Goal: Information Seeking & Learning: Learn about a topic

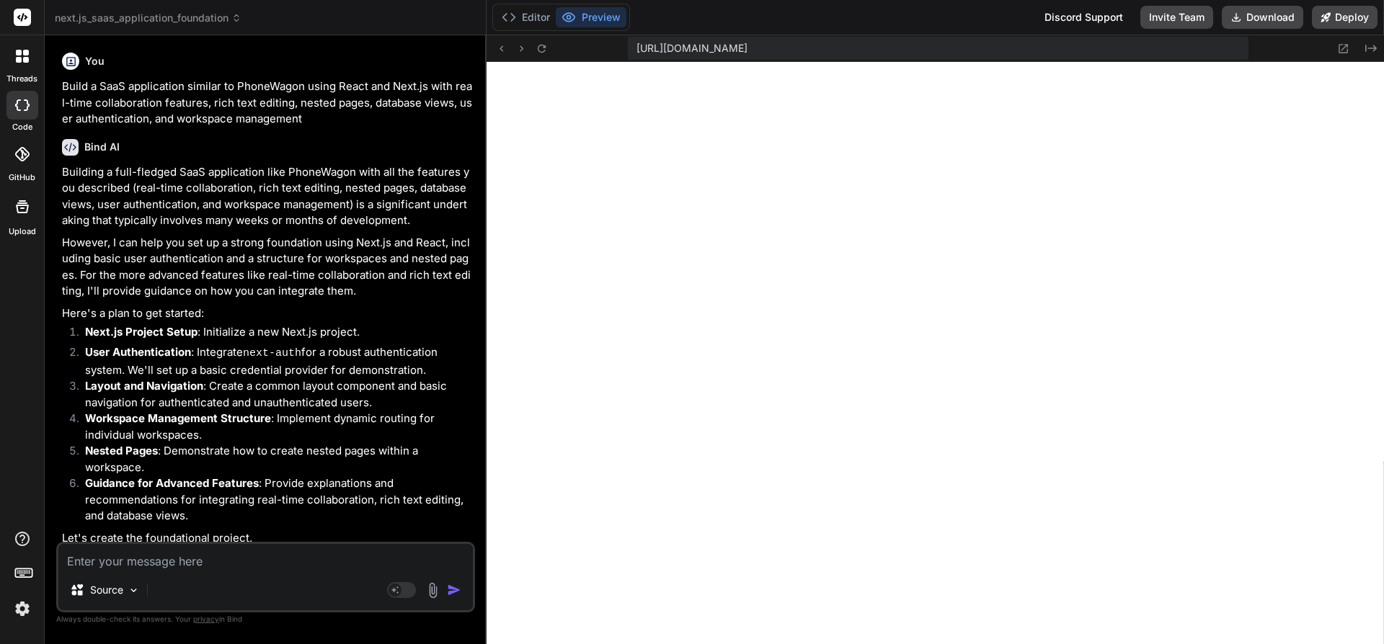
scroll to position [1849, 0]
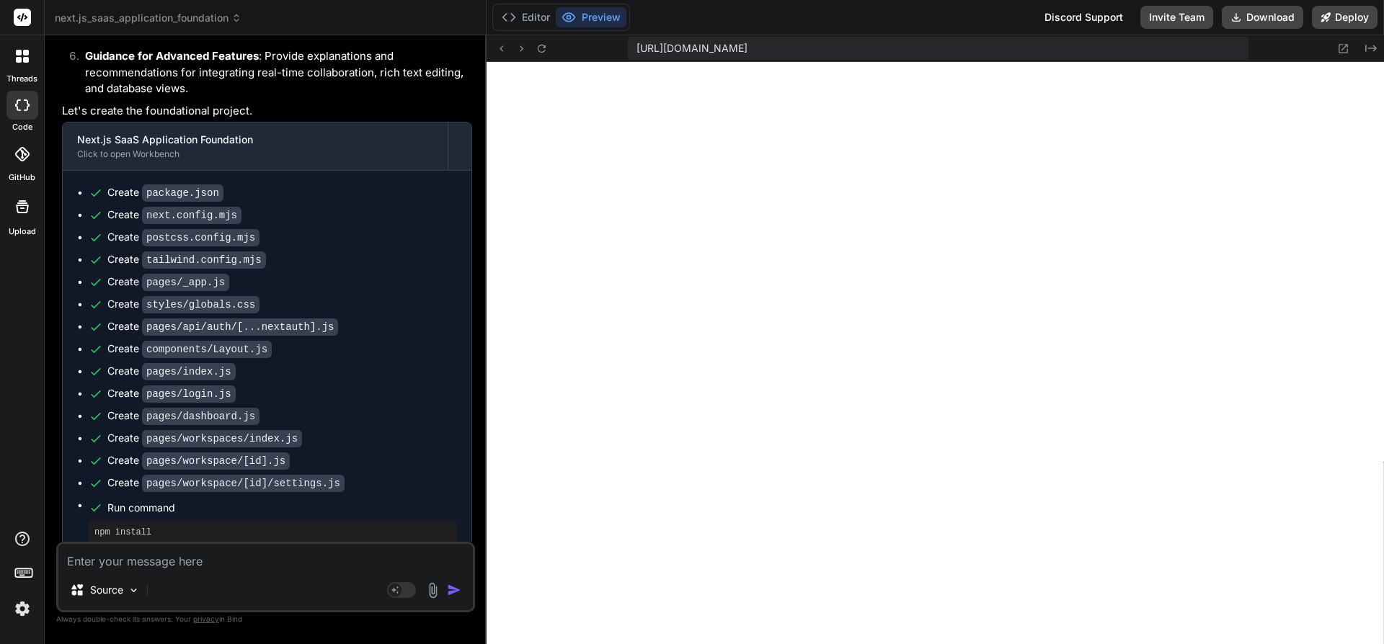
click at [595, 14] on button "Preview" at bounding box center [591, 17] width 71 height 20
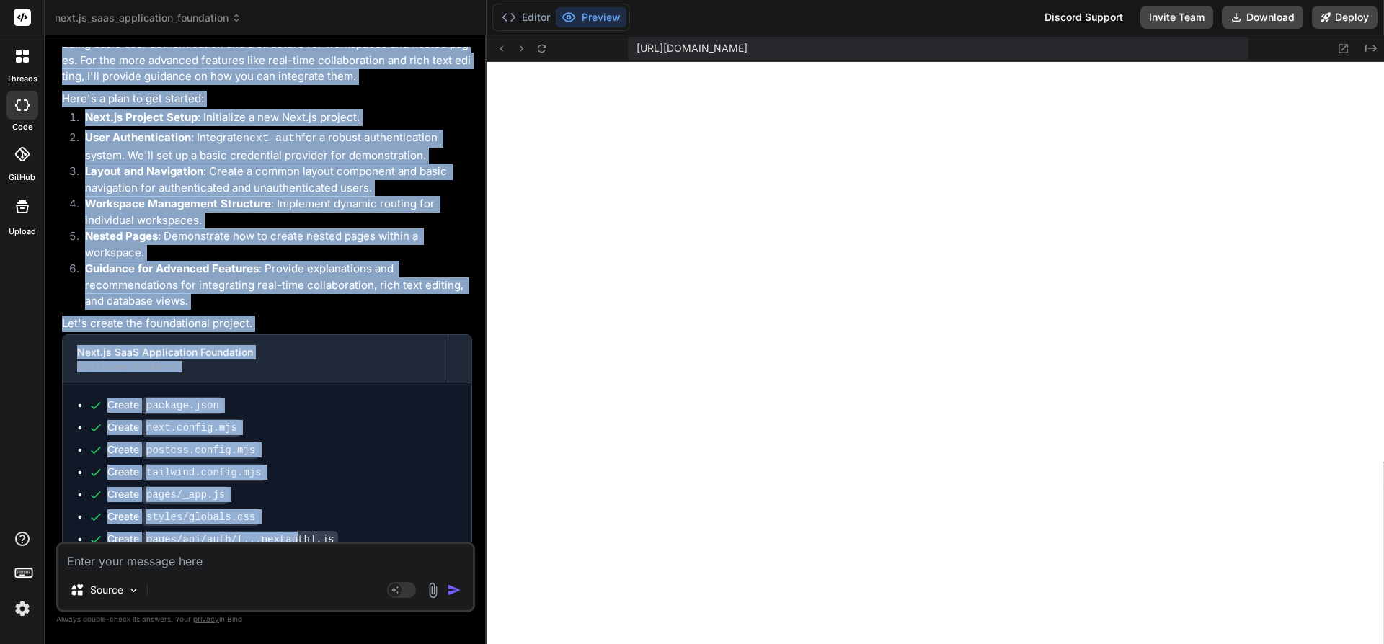
scroll to position [225, 0]
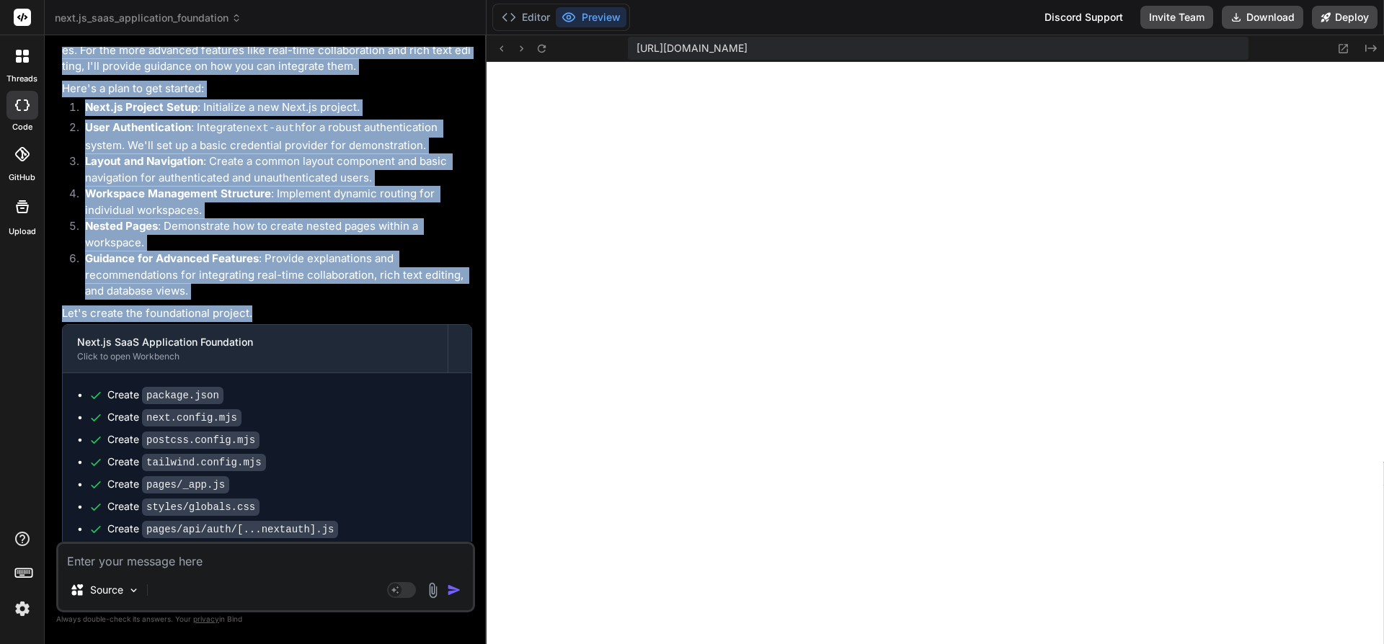
drag, startPoint x: 58, startPoint y: 166, endPoint x: 267, endPoint y: 311, distance: 254.8
click at [267, 311] on div "You Build a SaaS application similar to PhoneWagon using React and Next.js with…" at bounding box center [265, 345] width 419 height 597
copy div "Building a full-fledged SaaS application like PhoneWagon with all the features …"
click at [293, 310] on p "Let's create the foundational project." at bounding box center [267, 314] width 410 height 17
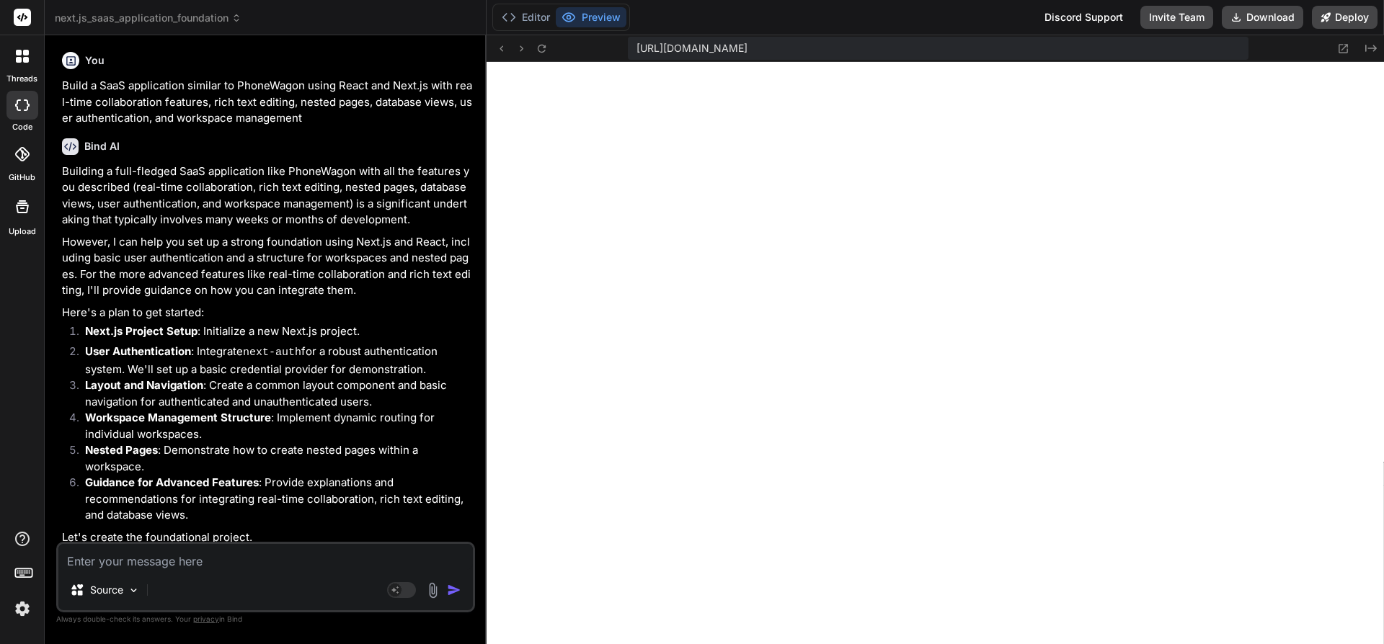
scroll to position [0, 0]
click at [24, 50] on icon at bounding box center [22, 56] width 13 height 13
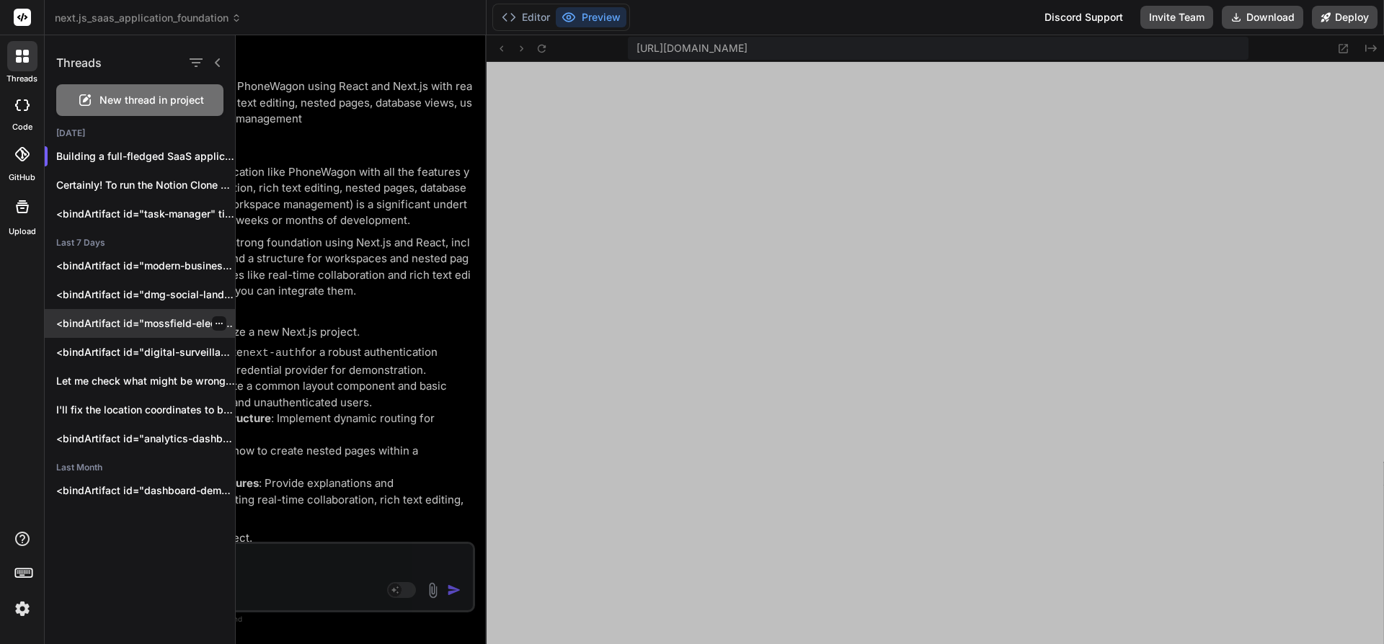
click at [91, 319] on p "<bindArtifact id="mossfield-electrical-landing" title="Mossfield Electrical Lan…" at bounding box center [145, 323] width 179 height 14
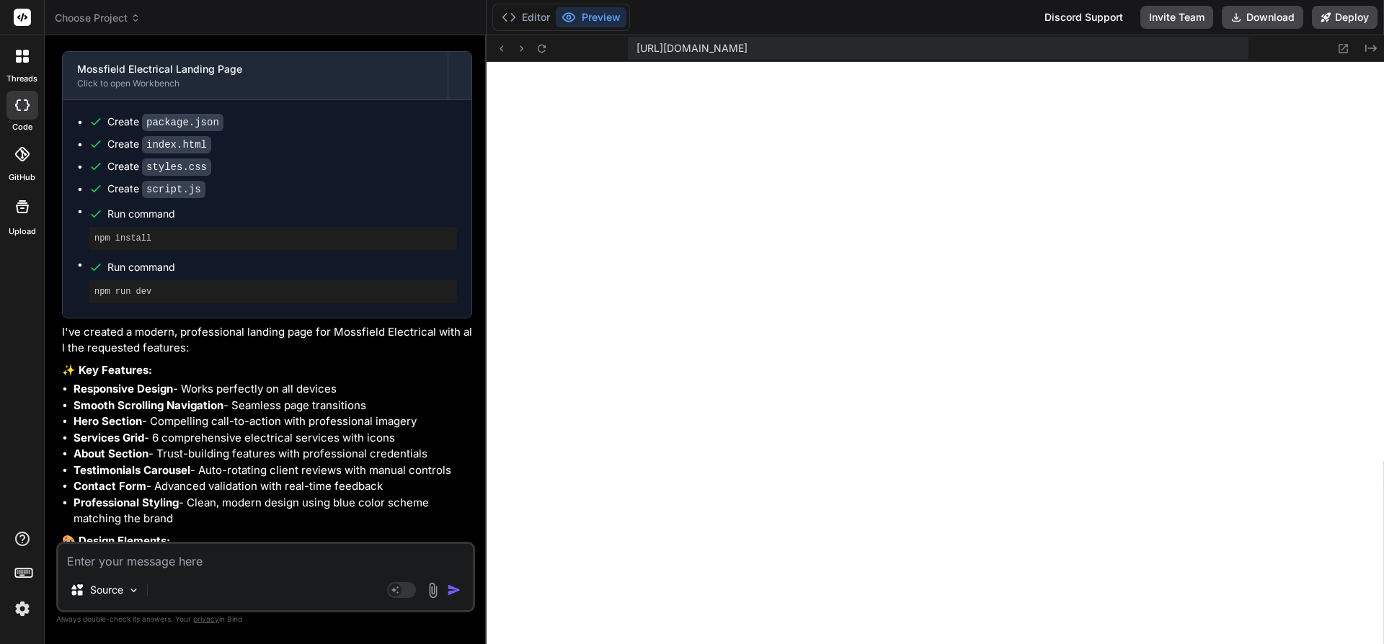
scroll to position [1918, 0]
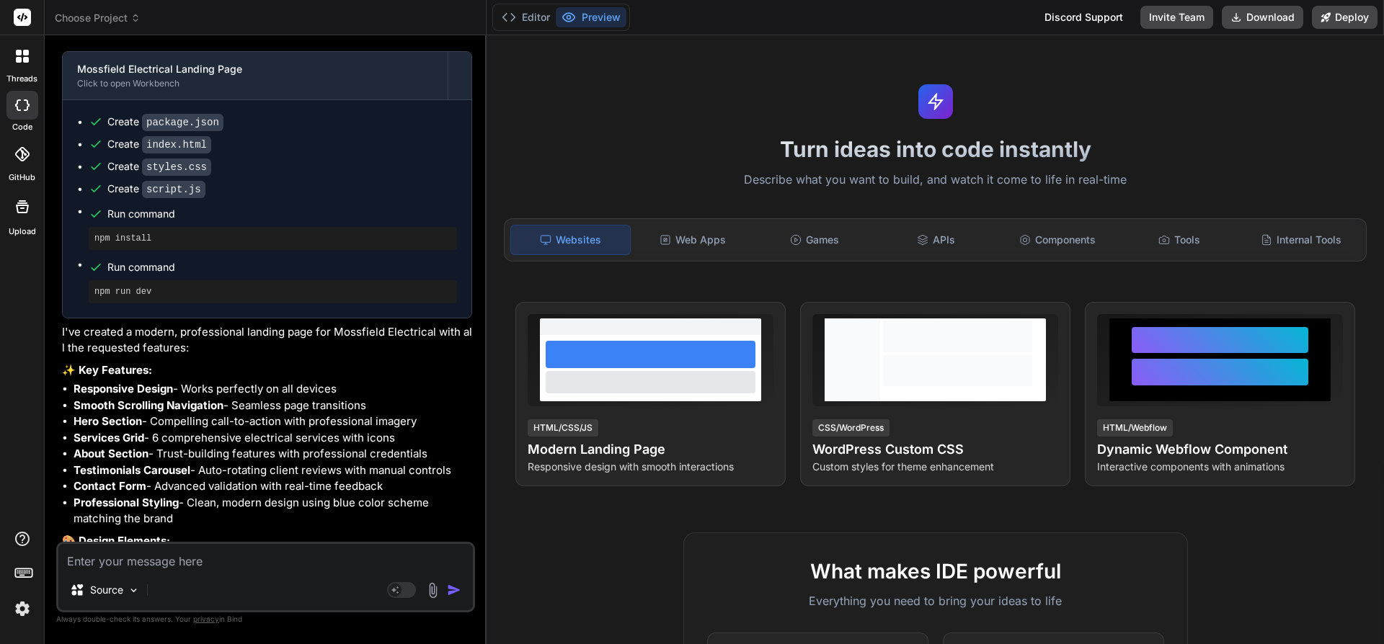
click at [598, 17] on button "Preview" at bounding box center [591, 17] width 71 height 20
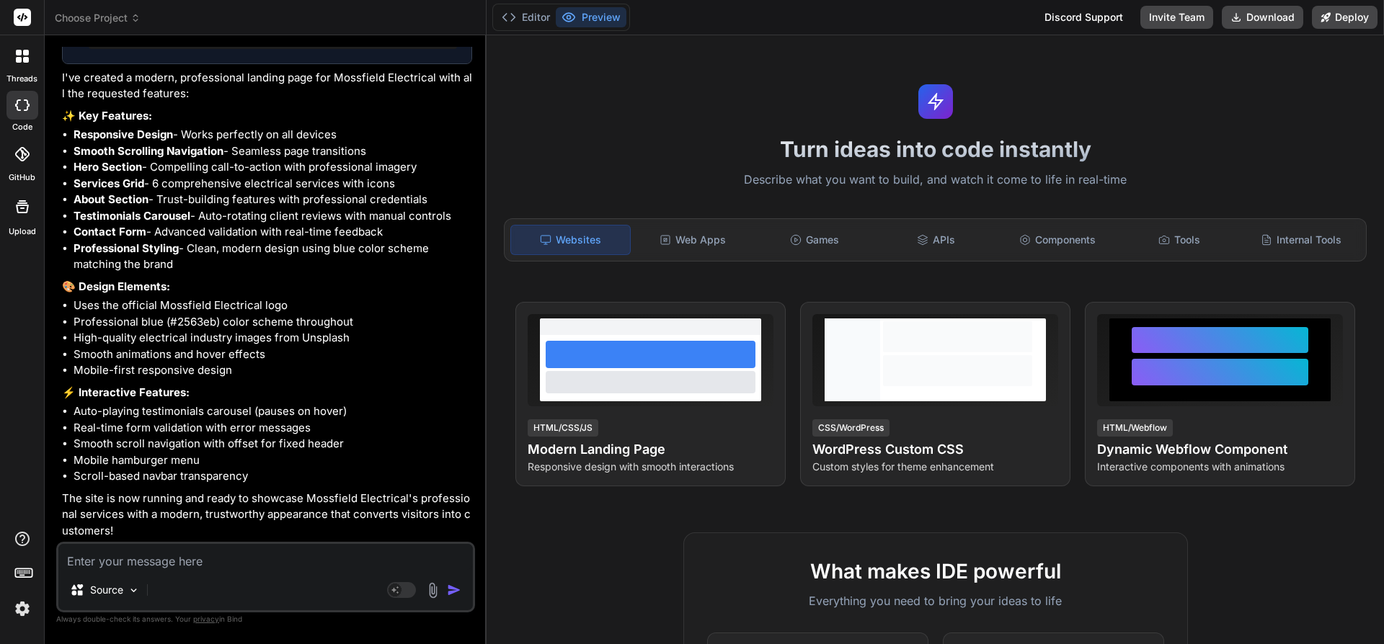
scroll to position [784, 0]
click at [523, 14] on button "Editor" at bounding box center [526, 17] width 60 height 20
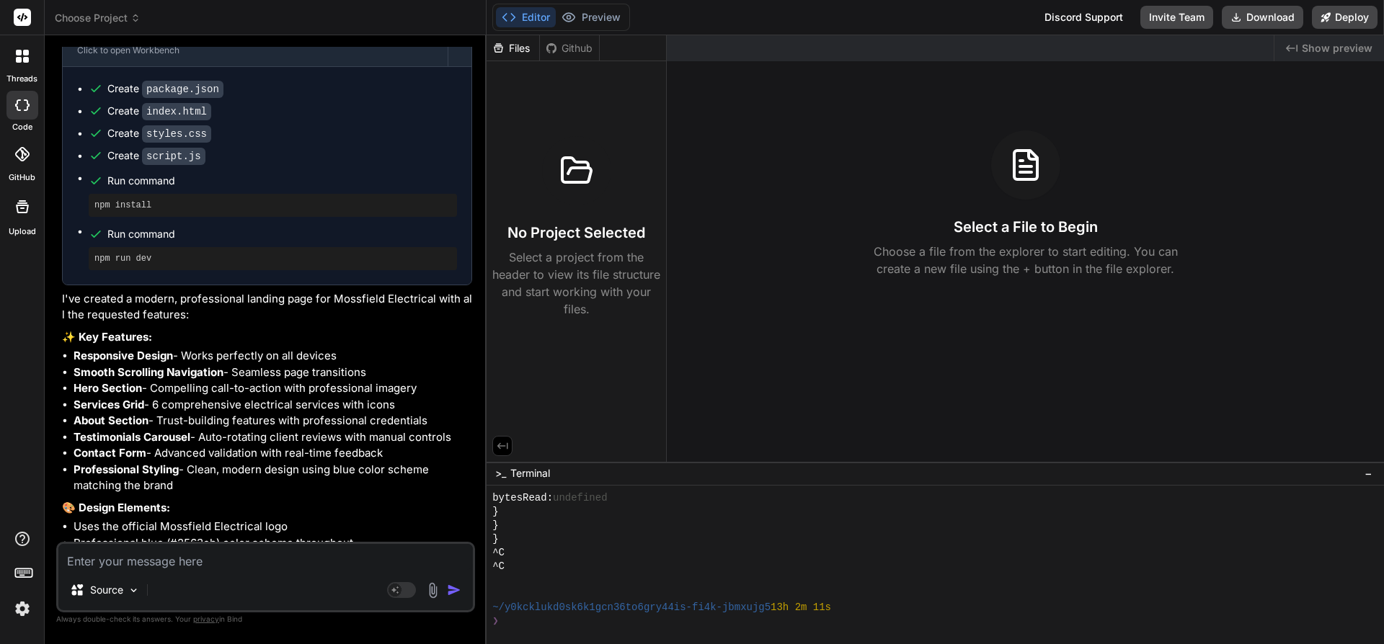
scroll to position [0, 0]
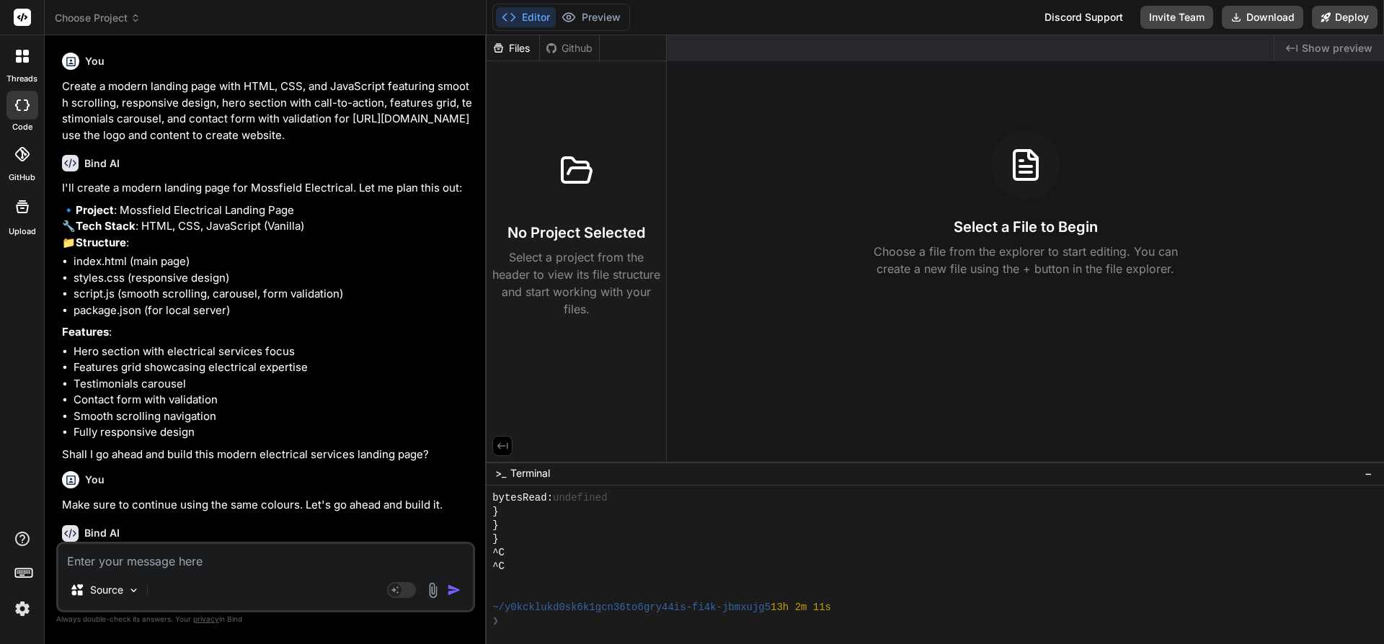
click at [353, 206] on p "🔹 Project : Mossfield Electrical Landing Page 🔧 Tech Stack : HTML, CSS, JavaScr…" at bounding box center [267, 227] width 410 height 49
click at [22, 51] on icon at bounding box center [22, 56] width 13 height 13
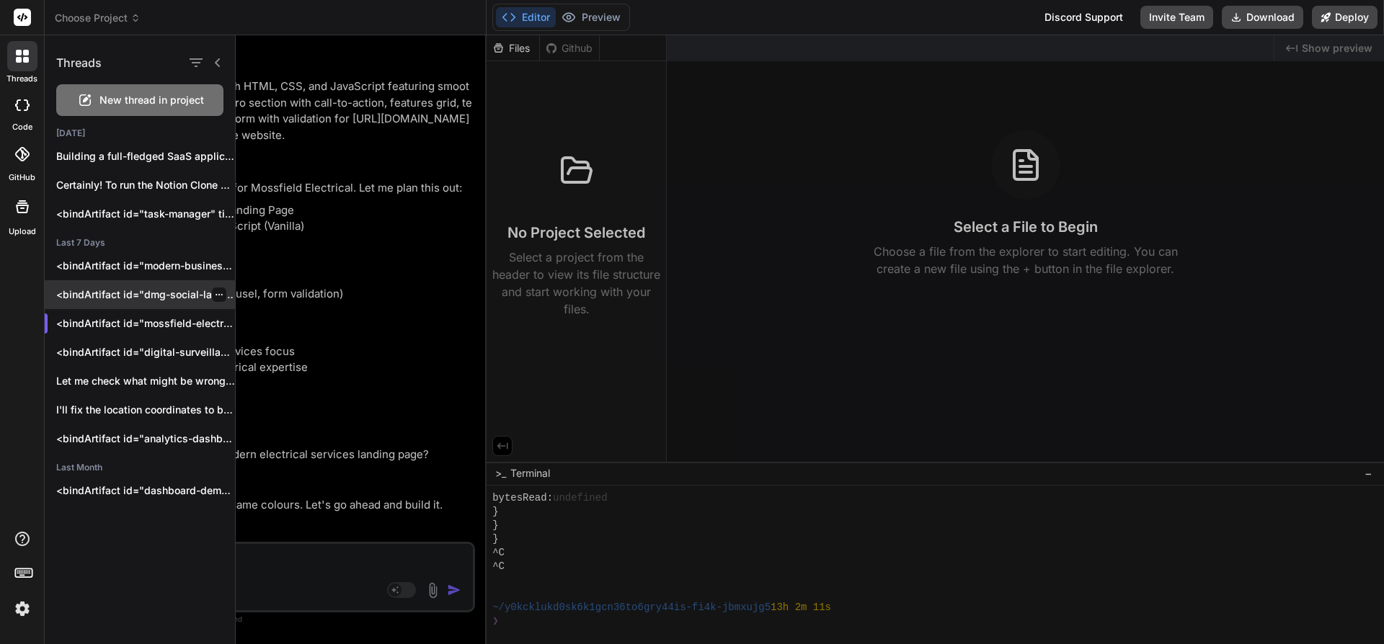
click at [109, 290] on p "<bindArtifact id="dmg-social-landing" title="DMG Social Landing Page"> <bindAct…" at bounding box center [145, 295] width 179 height 14
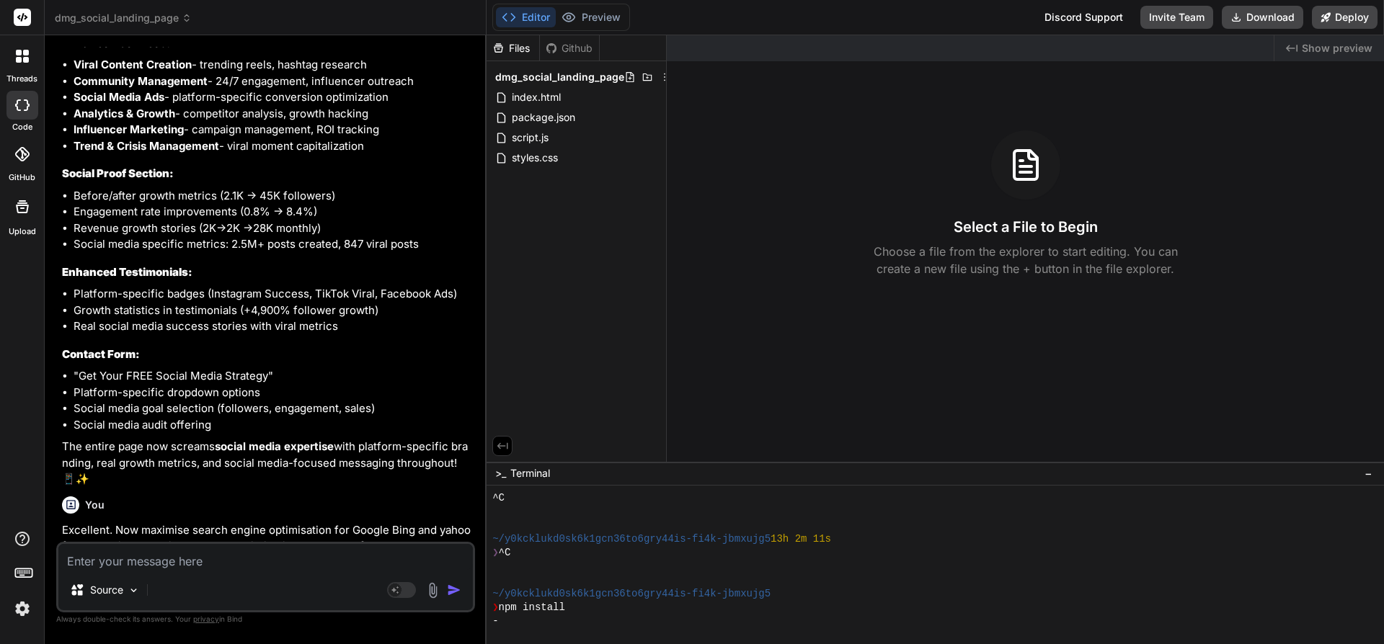
scroll to position [2341, 0]
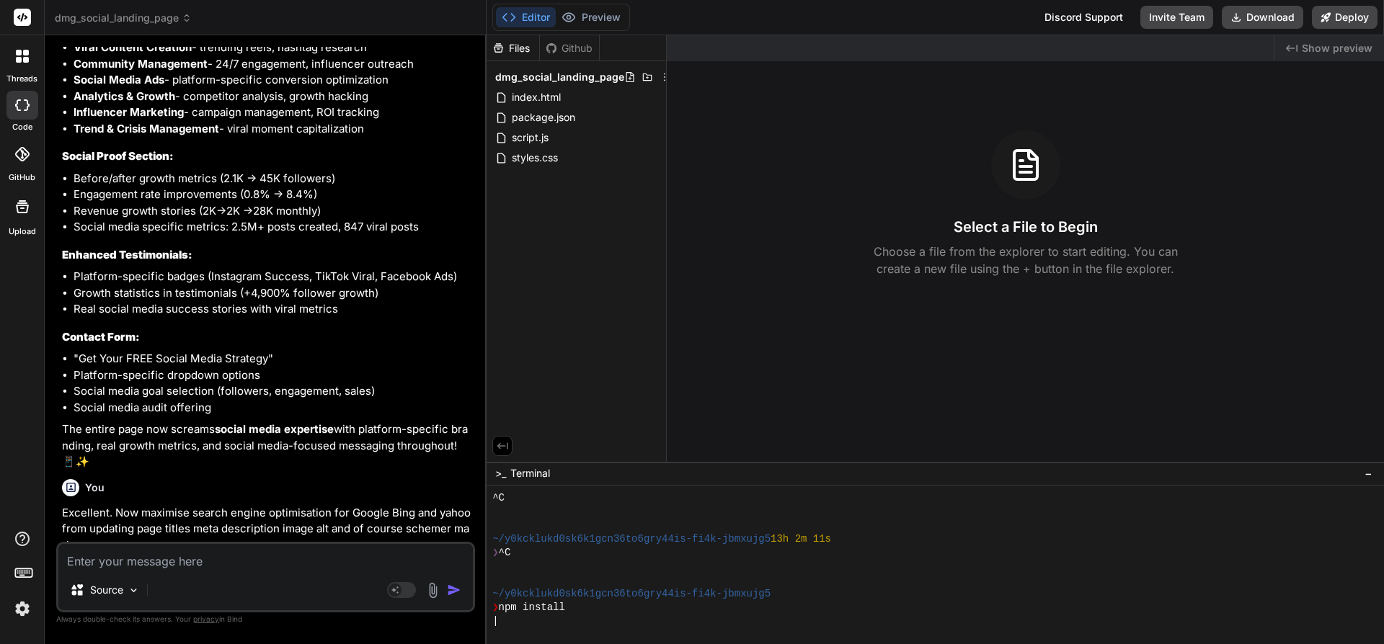
click at [598, 14] on button "Preview" at bounding box center [591, 17] width 71 height 20
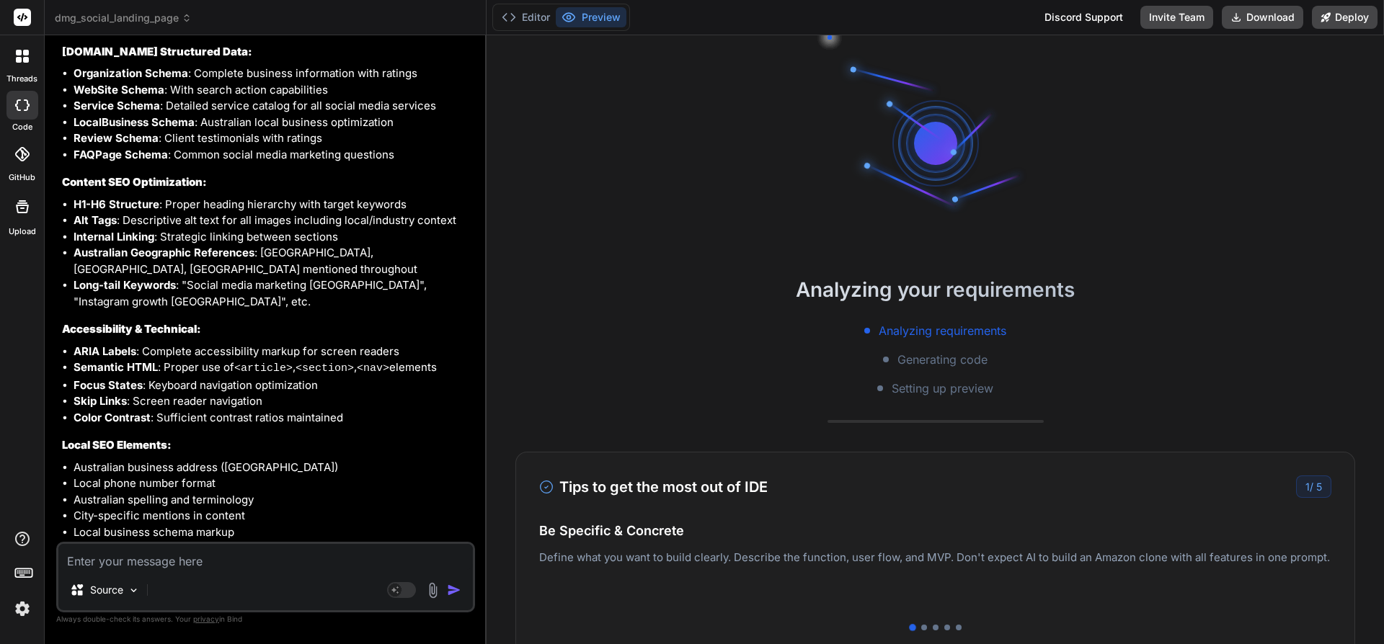
scroll to position [3456, 0]
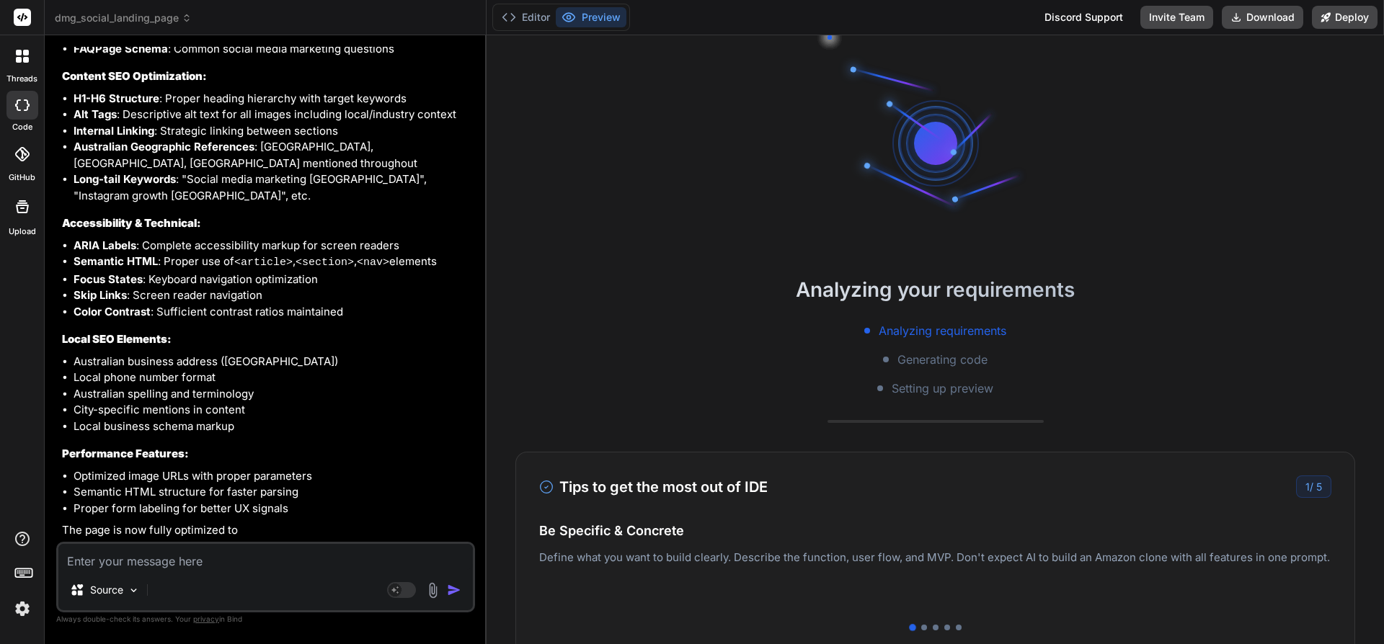
click at [316, 278] on li "Focus States : Keyboard navigation optimization" at bounding box center [273, 280] width 399 height 17
click at [119, 12] on span "dmg_social_landing_page" at bounding box center [123, 18] width 137 height 14
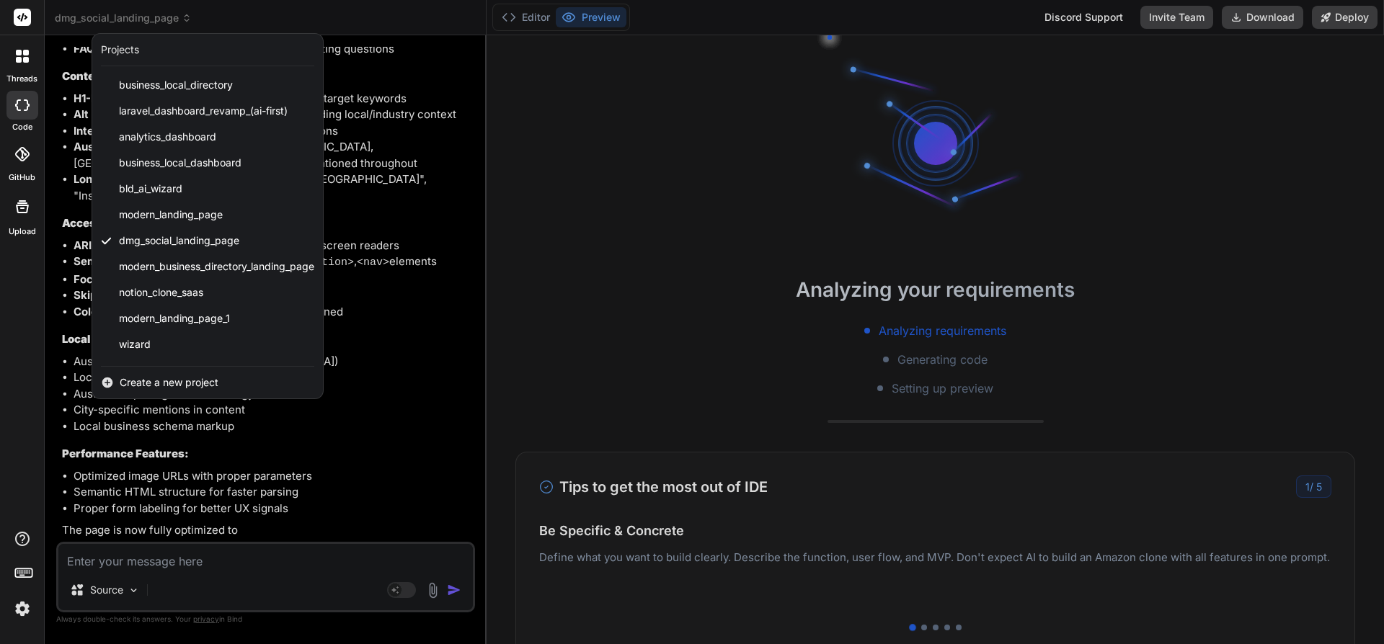
scroll to position [2082, 0]
click at [27, 48] on div at bounding box center [22, 56] width 30 height 30
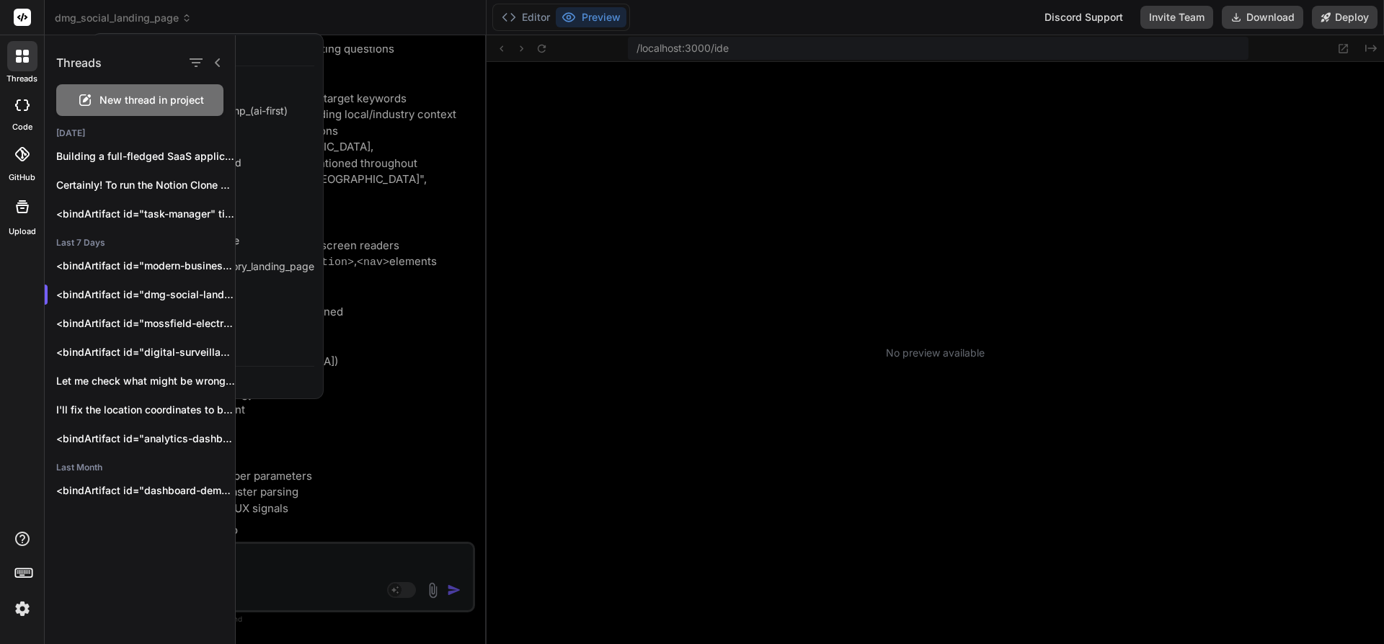
scroll to position [2397, 0]
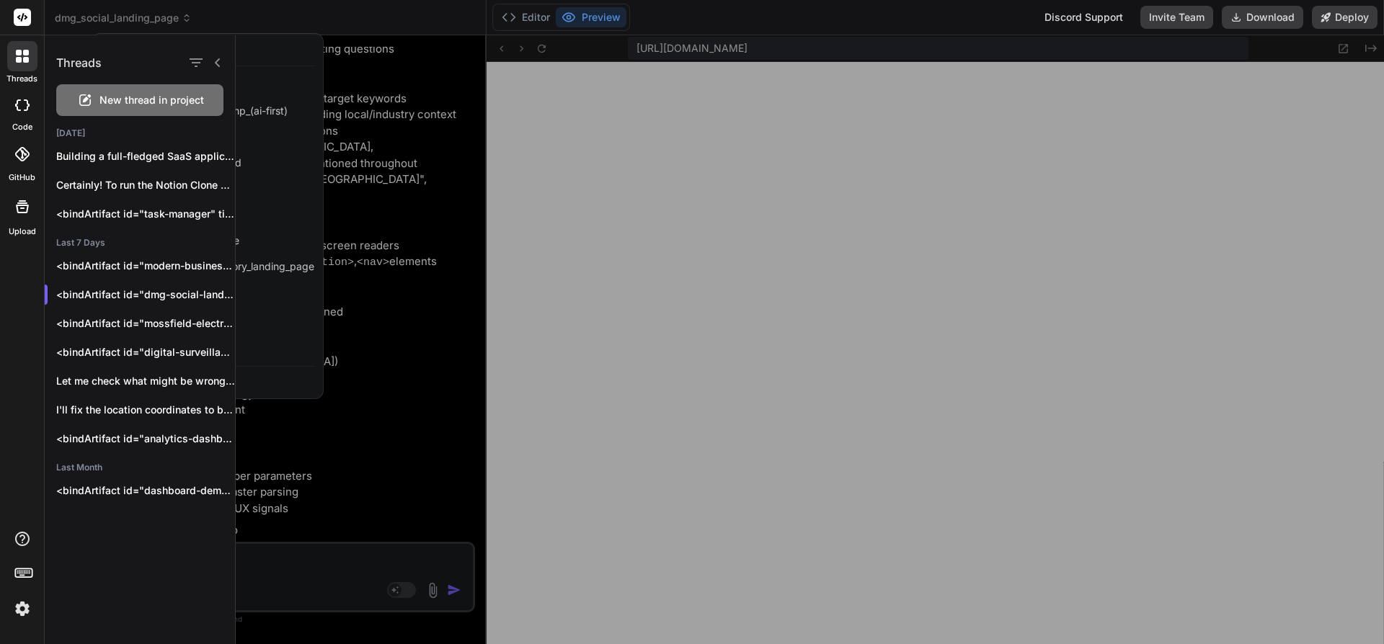
click at [20, 208] on icon at bounding box center [22, 206] width 13 height 13
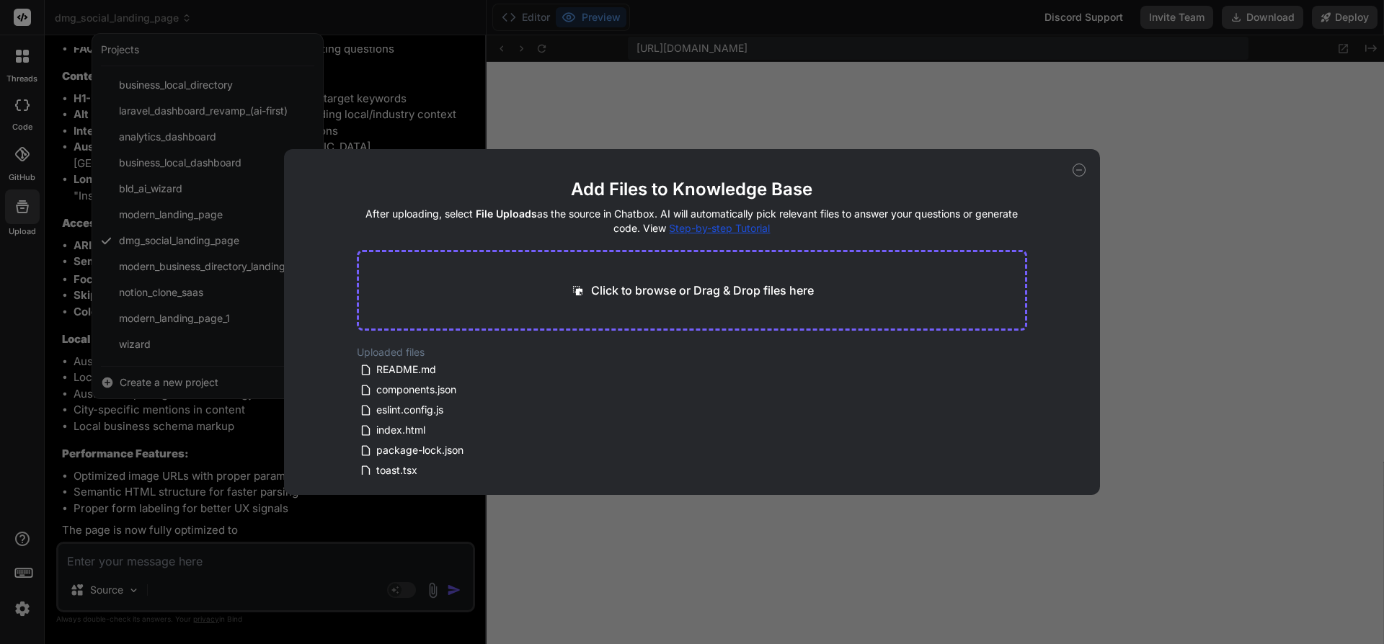
click at [1078, 166] on icon at bounding box center [1079, 170] width 13 height 13
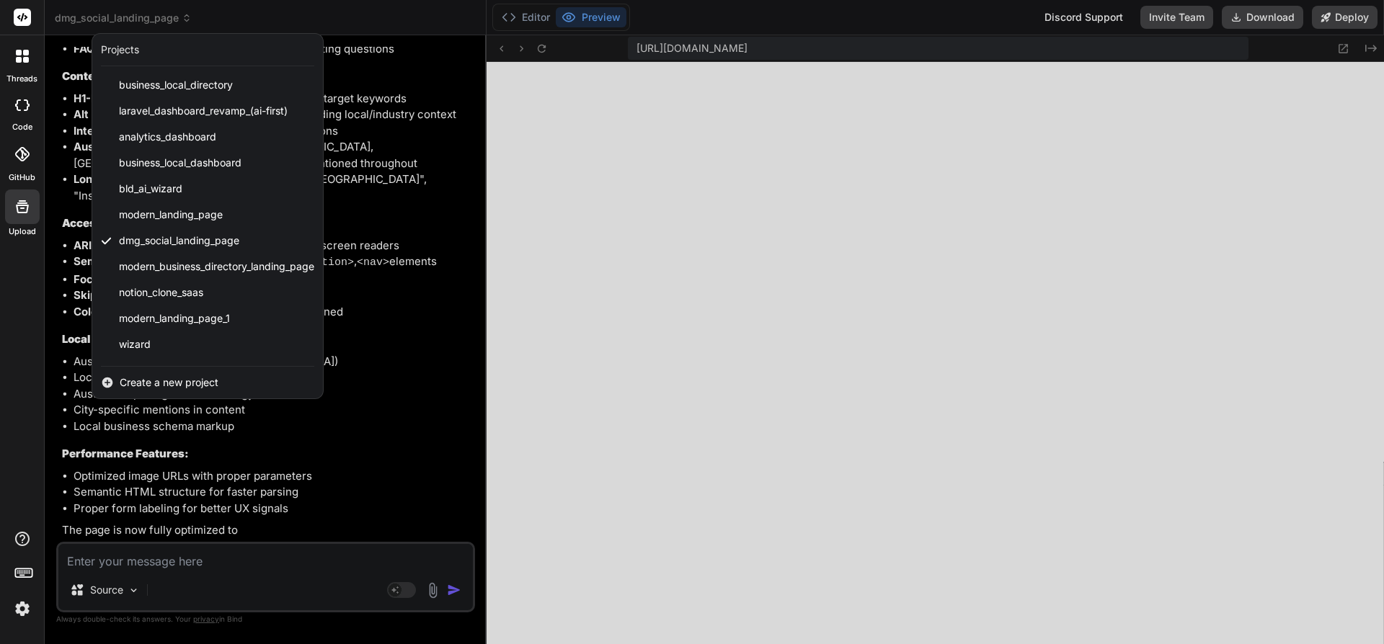
click at [409, 376] on div at bounding box center [692, 322] width 1384 height 644
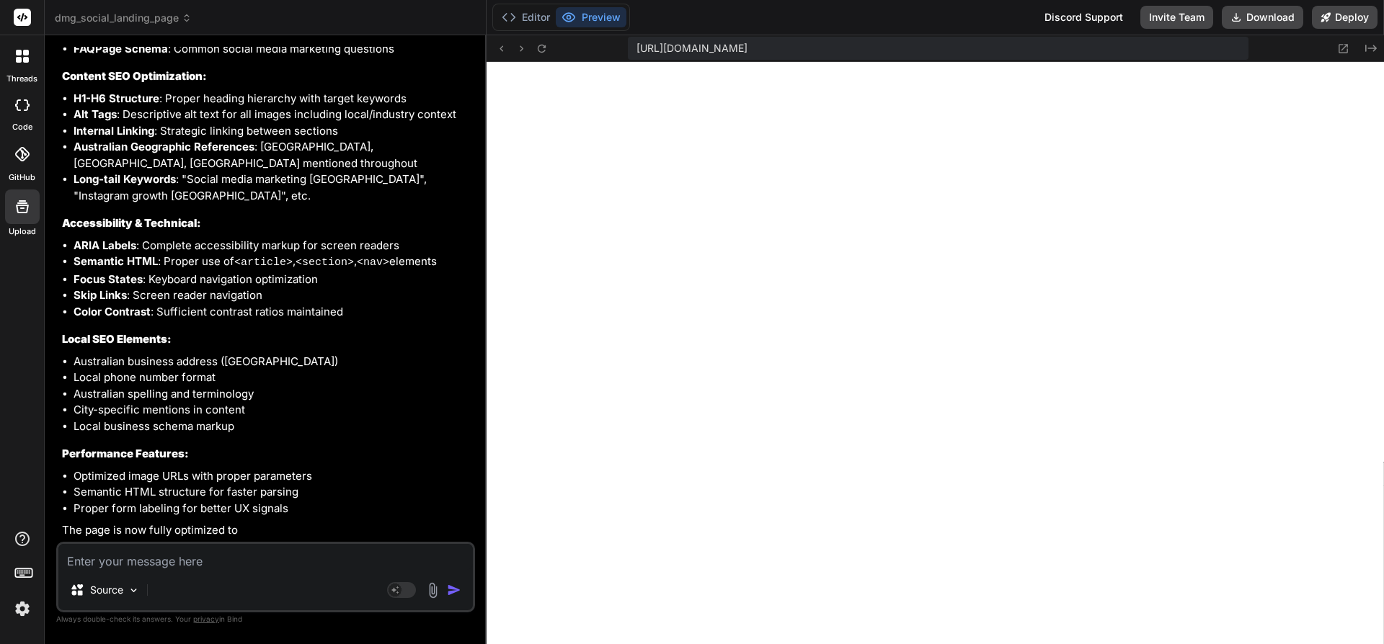
click at [141, 14] on span "dmg_social_landing_page" at bounding box center [123, 18] width 137 height 14
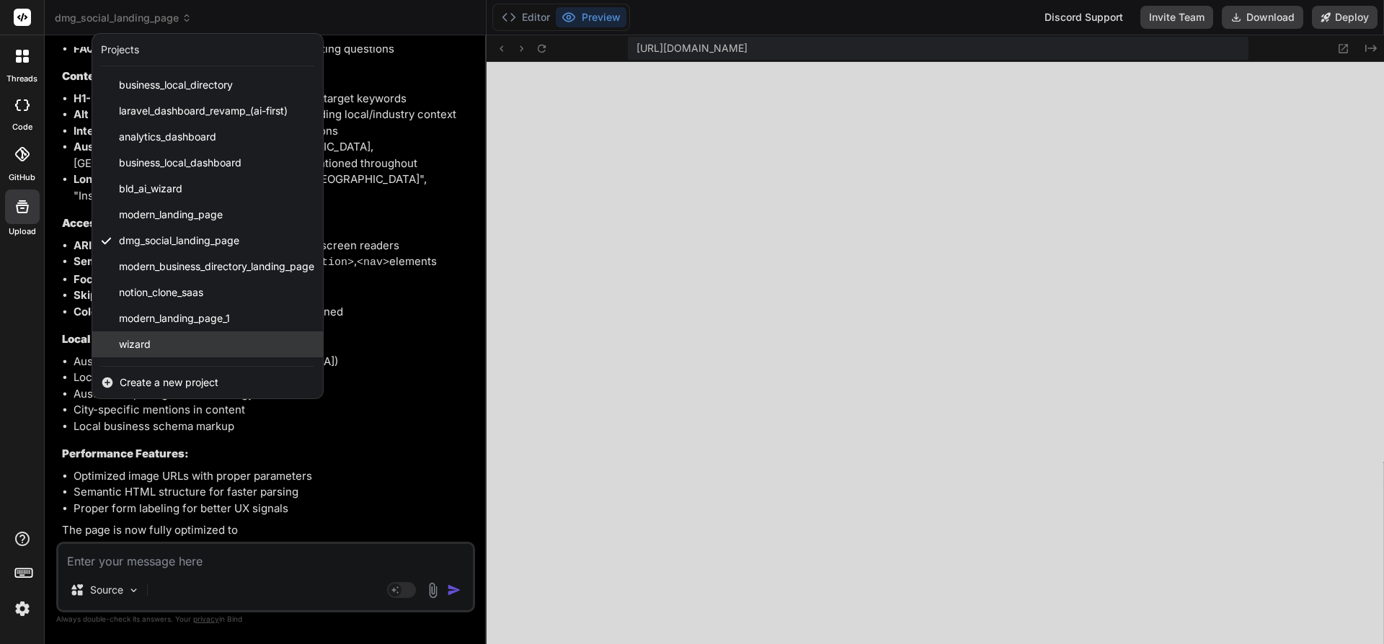
click at [138, 342] on span "wizard" at bounding box center [135, 344] width 32 height 14
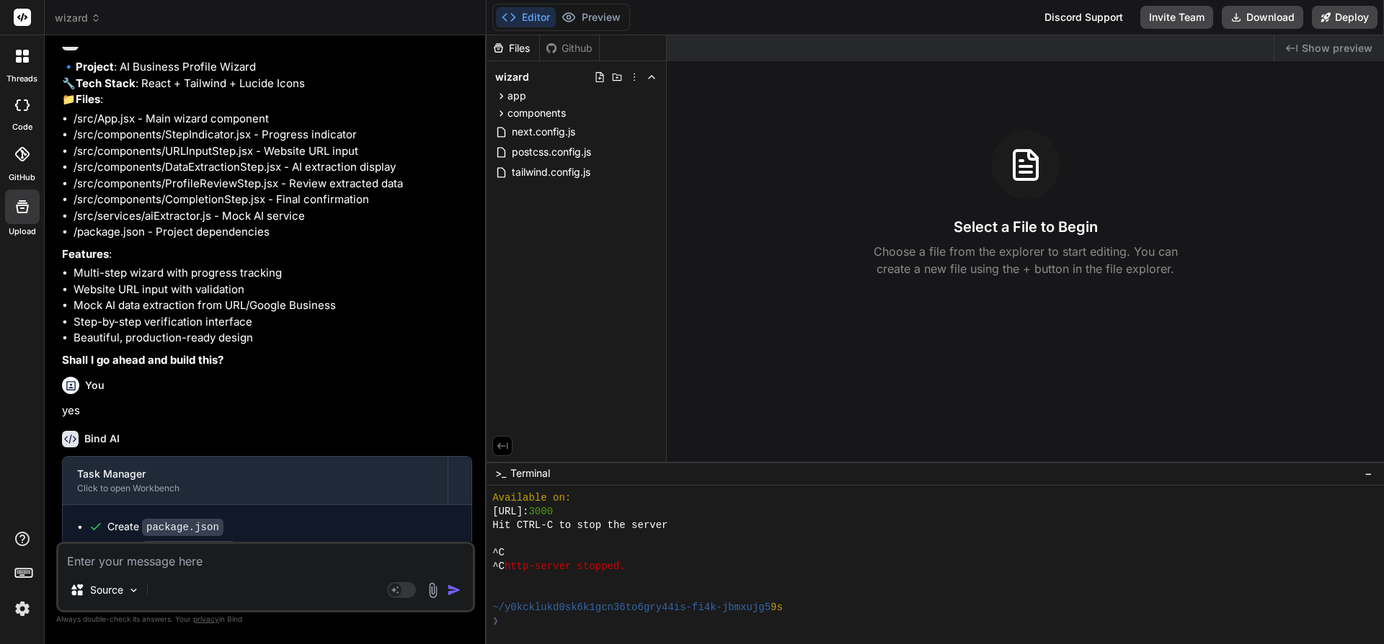
scroll to position [1245, 0]
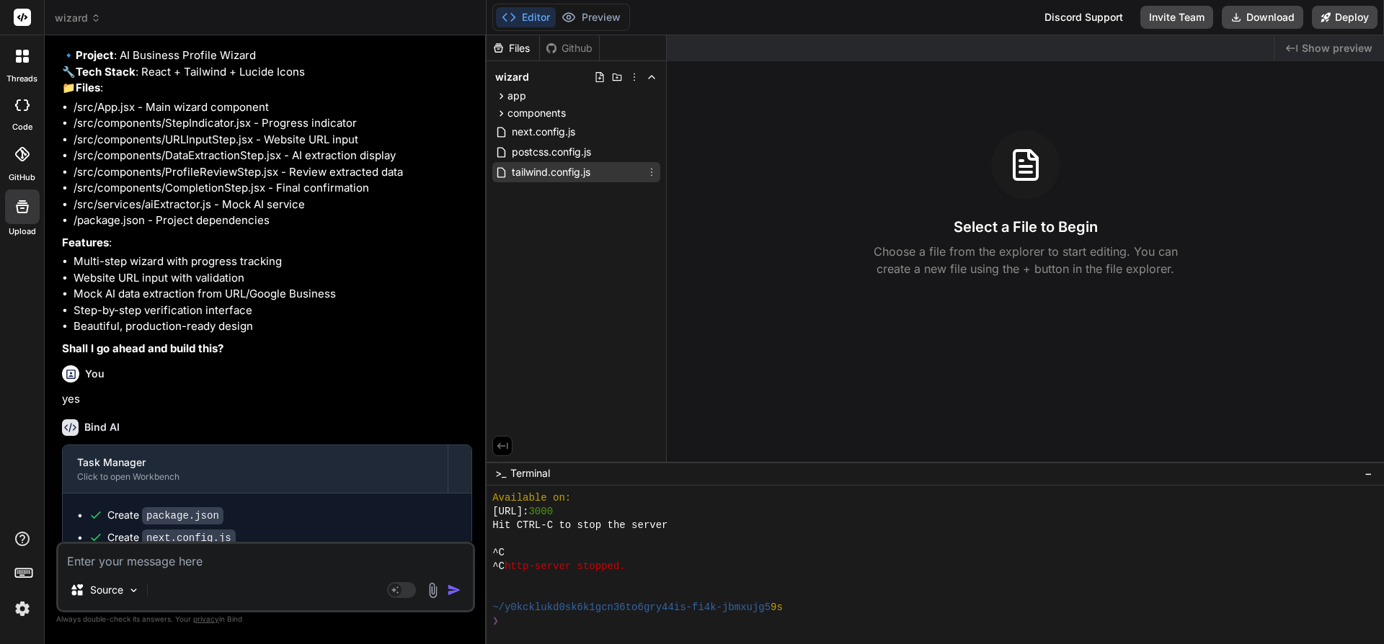
click at [553, 172] on span "tailwind.config.js" at bounding box center [550, 172] width 81 height 17
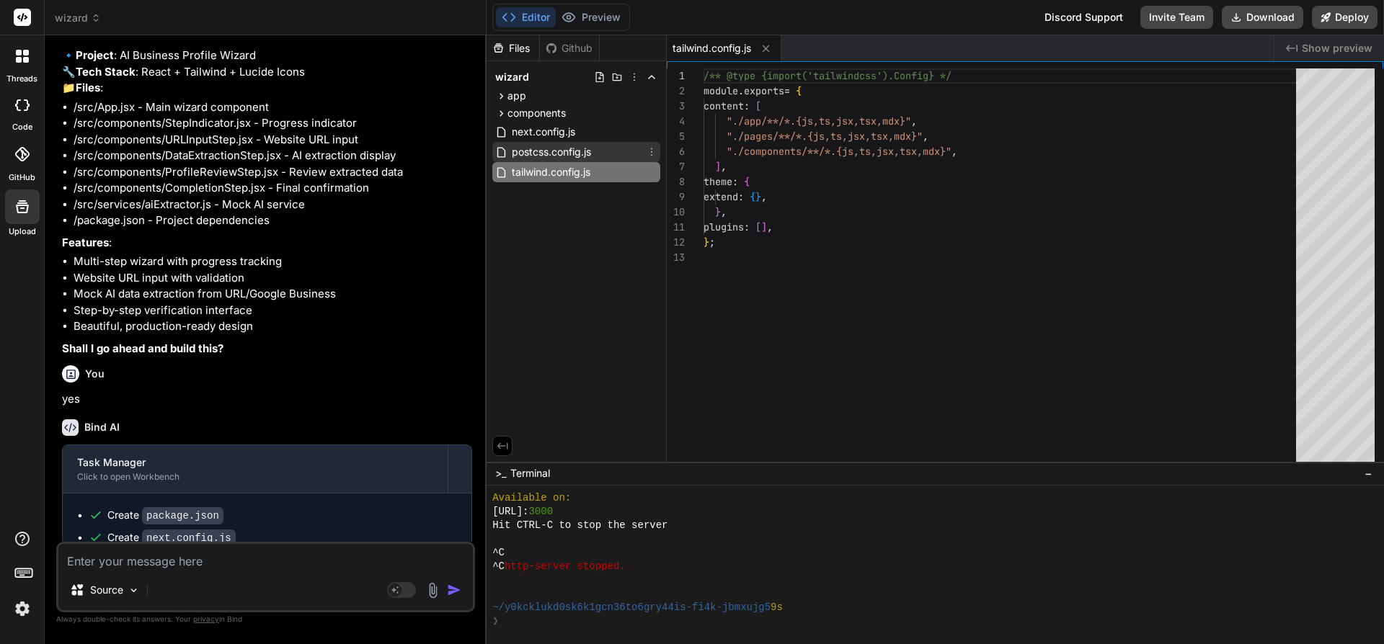
type textarea "x"
click at [536, 149] on span "postcss.config.js" at bounding box center [551, 151] width 82 height 17
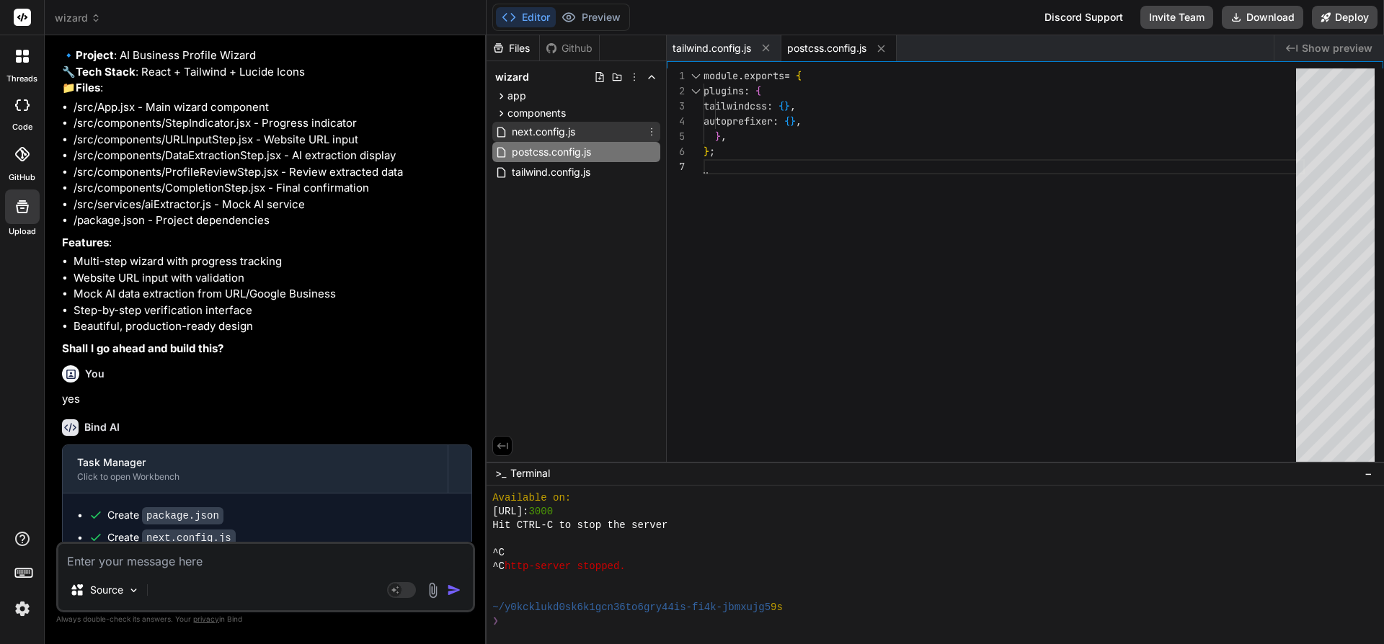
click at [531, 131] on span "next.config.js" at bounding box center [543, 131] width 66 height 17
type textarea "/** @type {import('next').NextConfig} */ const nextConfig = { reactStrictMode: …"
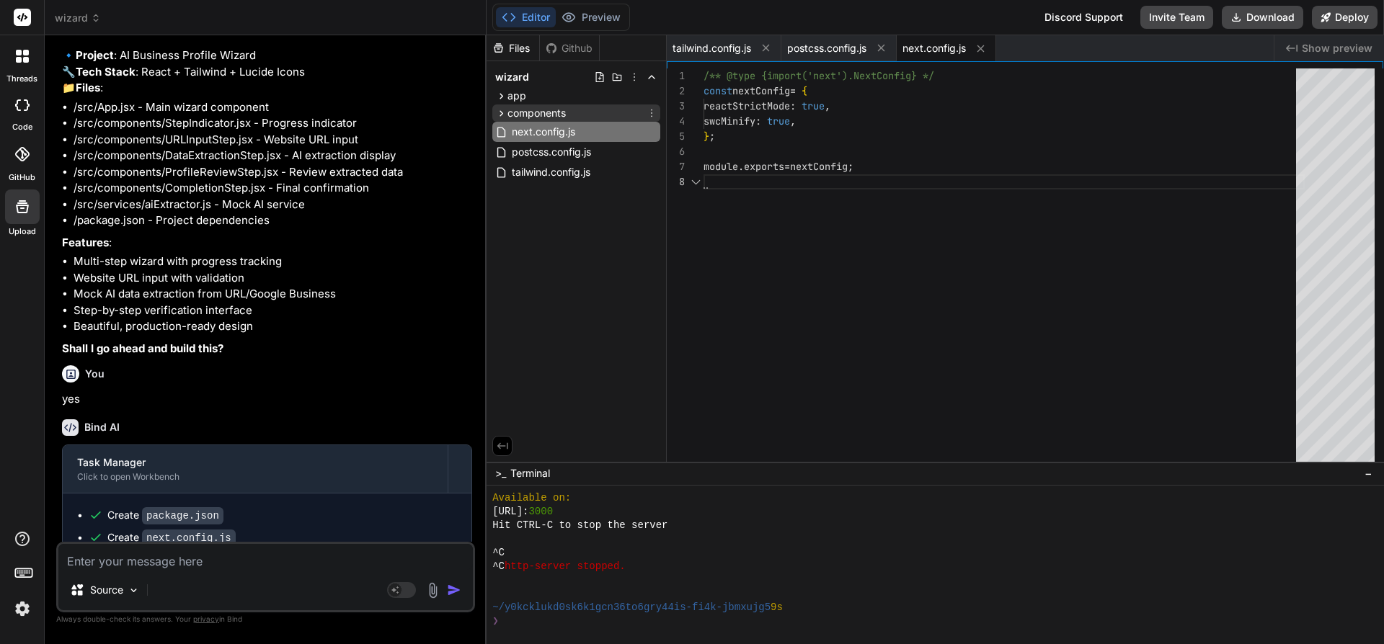
scroll to position [106, 0]
click at [528, 105] on div "components" at bounding box center [576, 113] width 168 height 17
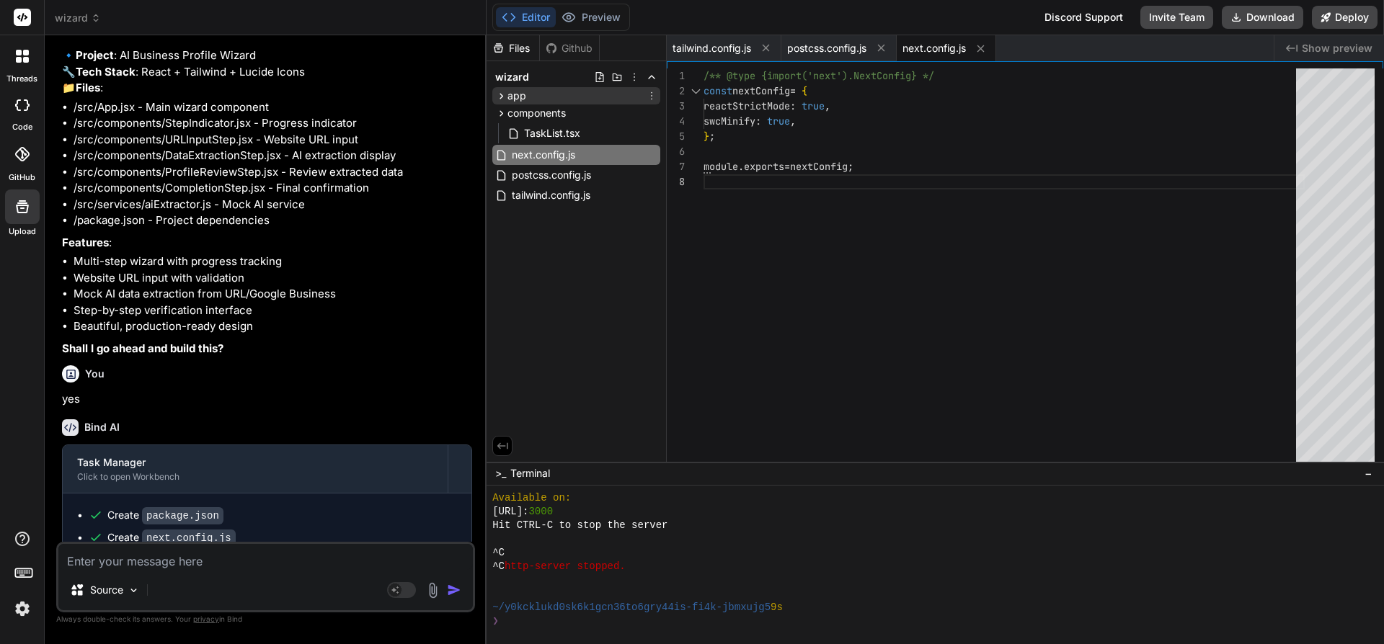
click at [515, 93] on span "app" at bounding box center [517, 96] width 19 height 14
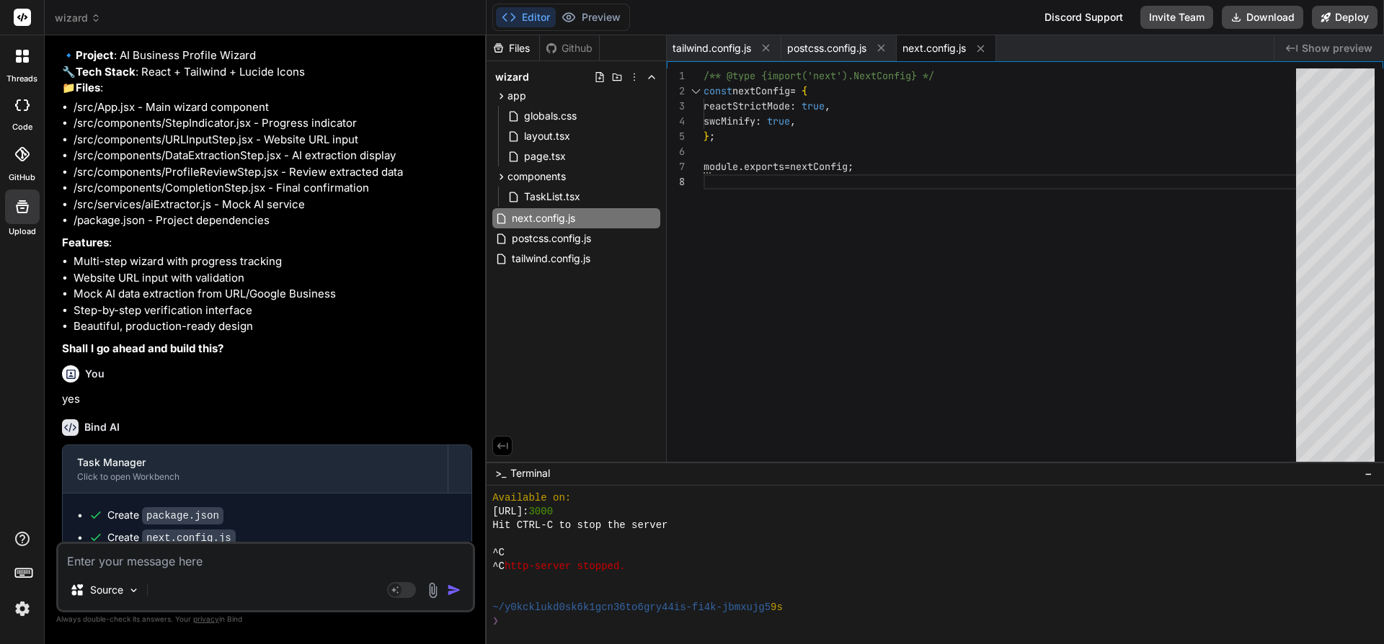
click at [1334, 39] on div "Created with Pixso. Show preview" at bounding box center [1330, 48] width 110 height 26
click at [1310, 44] on span "Show preview" at bounding box center [1337, 48] width 71 height 14
click at [12, 107] on div at bounding box center [22, 105] width 32 height 29
click at [21, 611] on img at bounding box center [22, 609] width 25 height 25
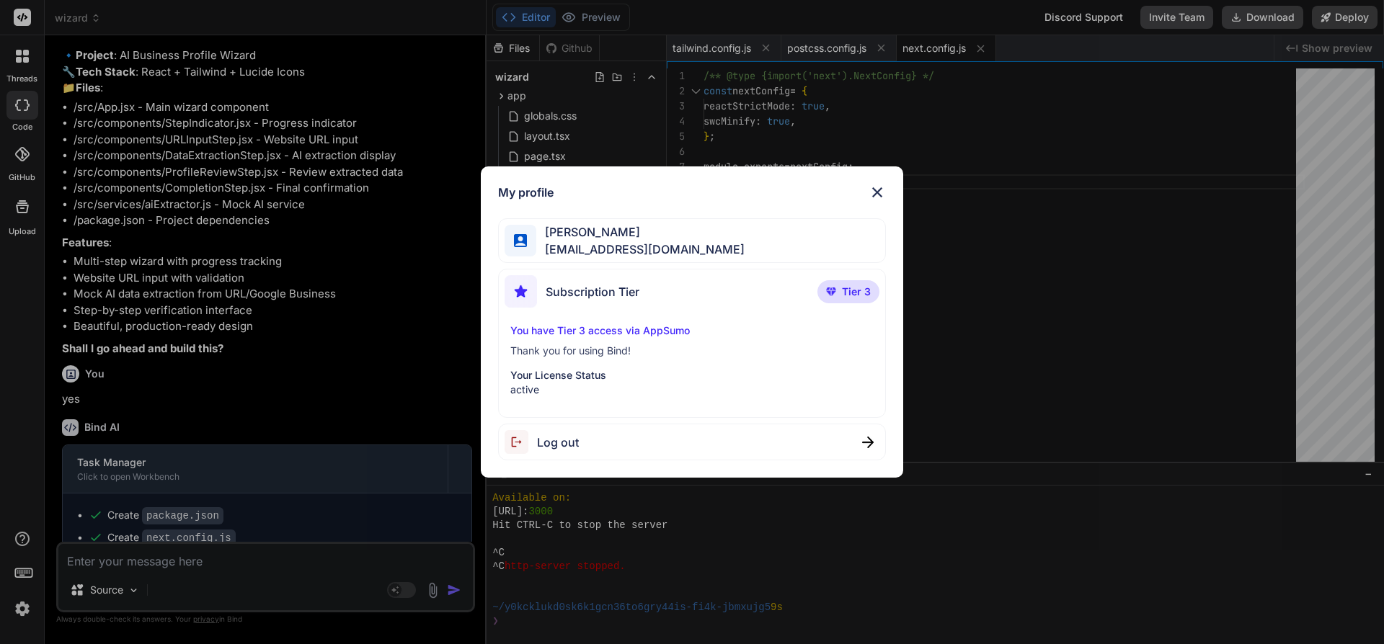
click at [880, 187] on img at bounding box center [877, 192] width 17 height 17
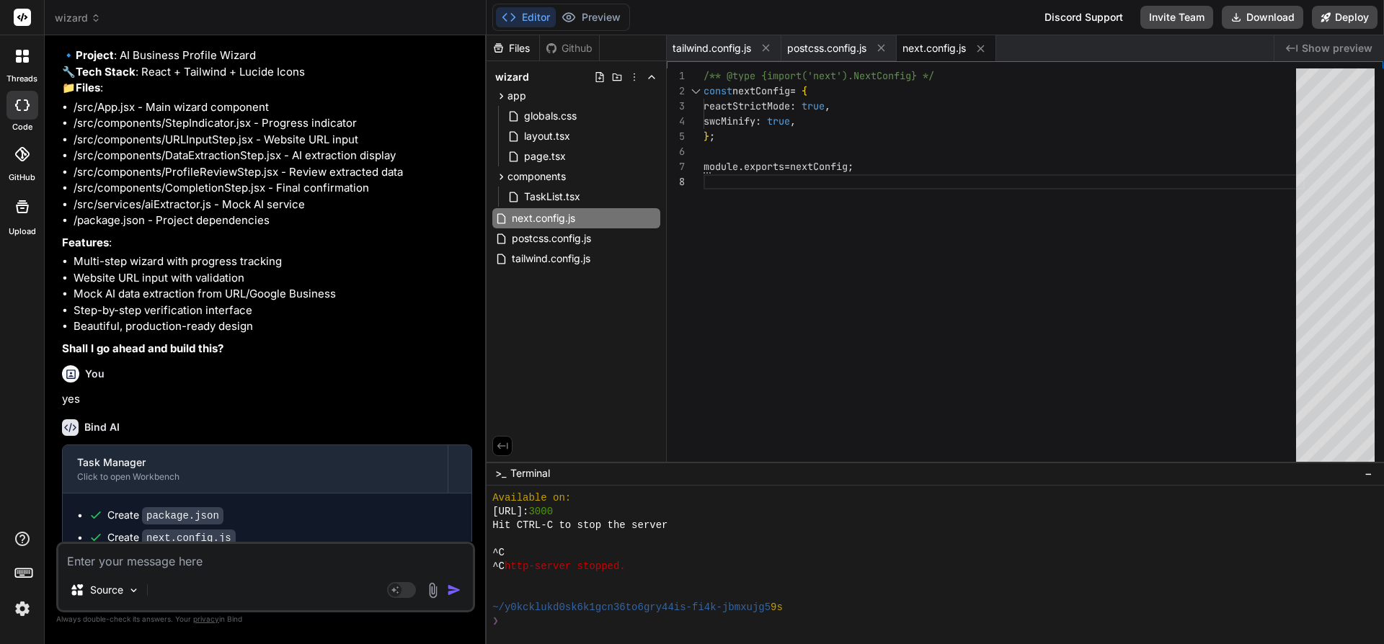
click at [26, 48] on div at bounding box center [22, 56] width 30 height 30
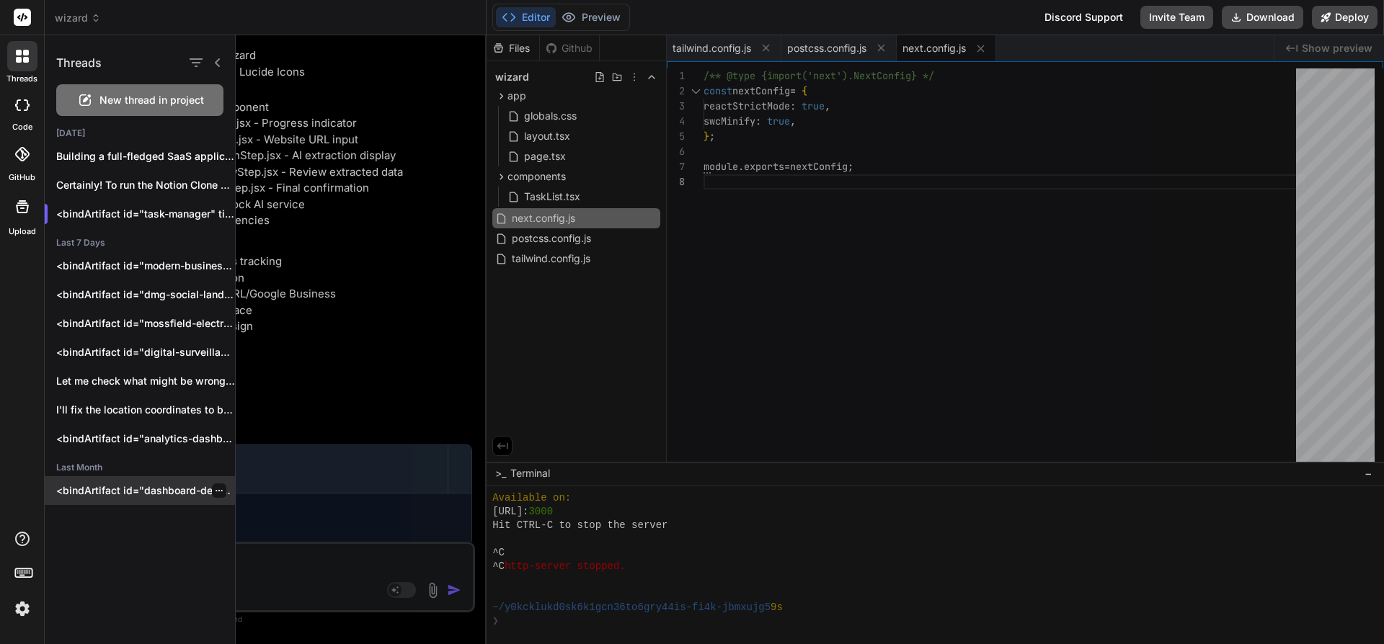
click at [103, 490] on p "<bindArtifact id="dashboard-demo-preview" title="Dashboard Demo Preview"> <bind…" at bounding box center [145, 491] width 179 height 14
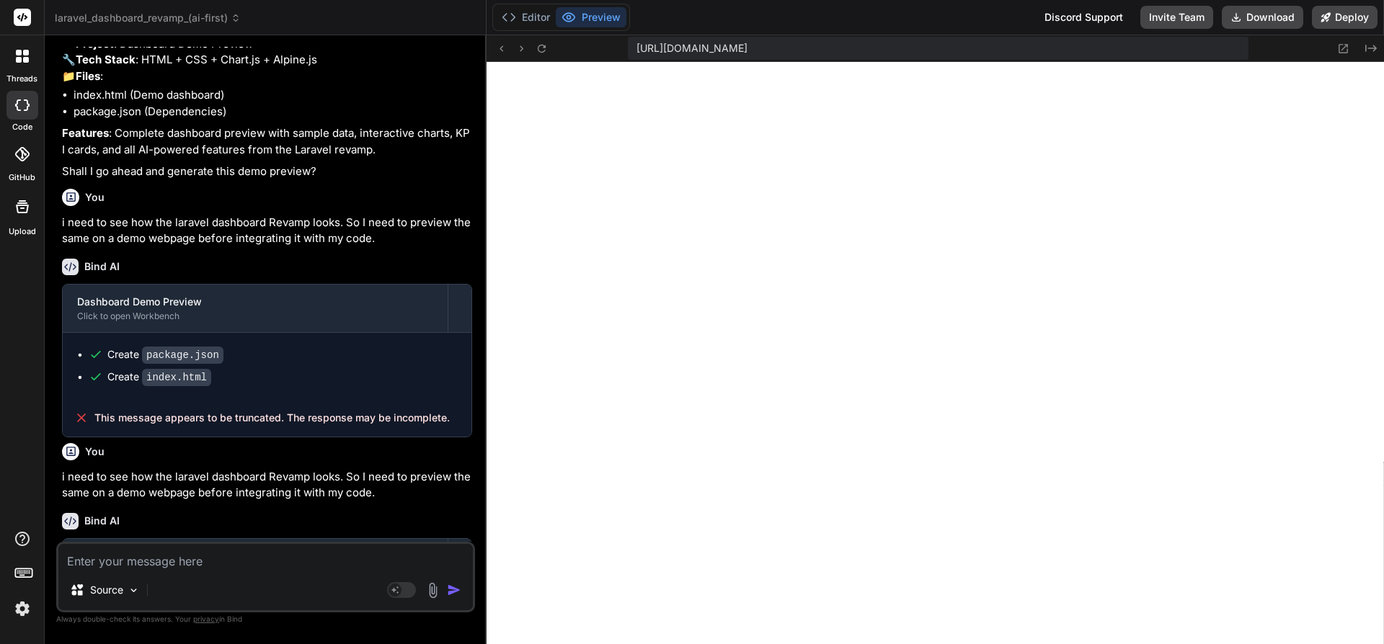
scroll to position [3054, 0]
click at [186, 17] on span "laravel_dashboard_revamp_(ai-first)" at bounding box center [148, 18] width 186 height 14
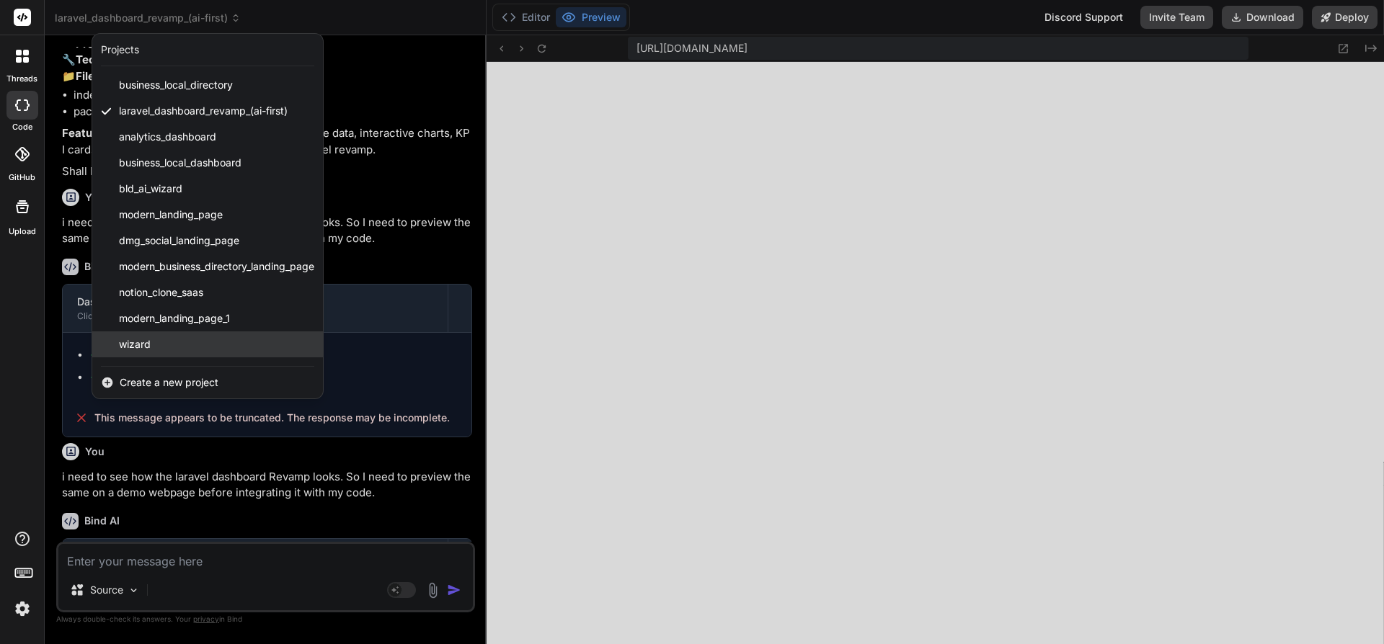
click at [144, 340] on span "wizard" at bounding box center [135, 344] width 32 height 14
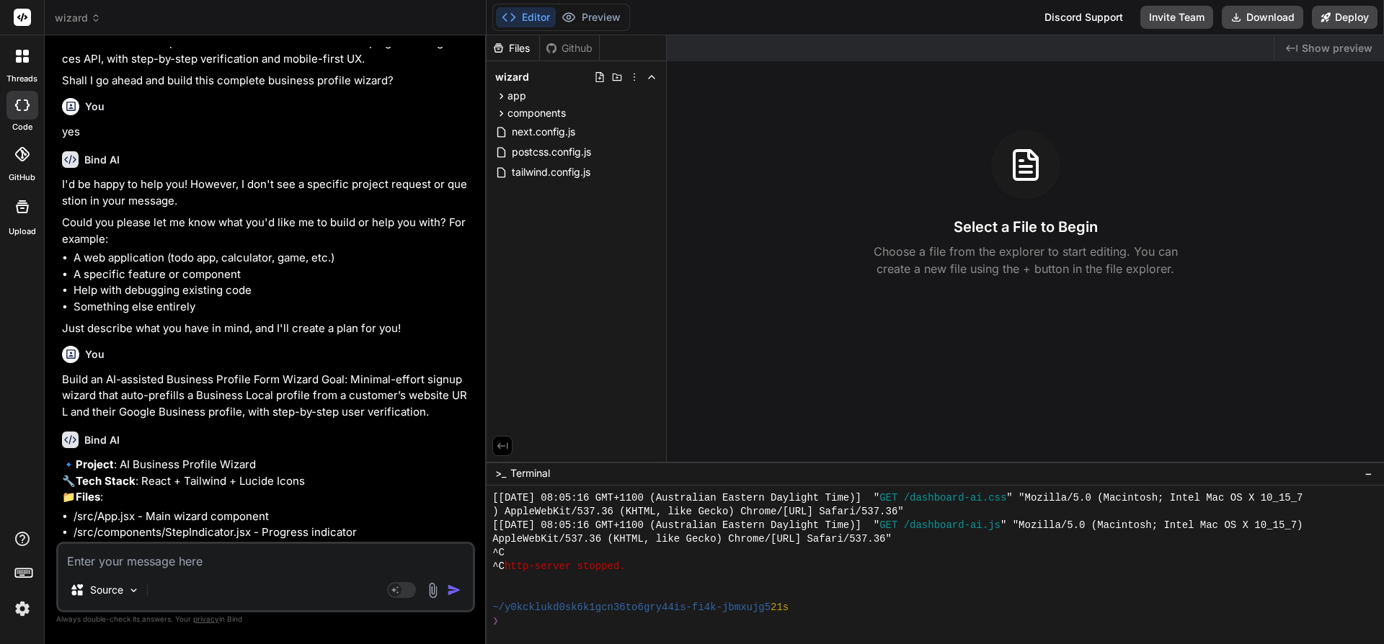
scroll to position [0, 0]
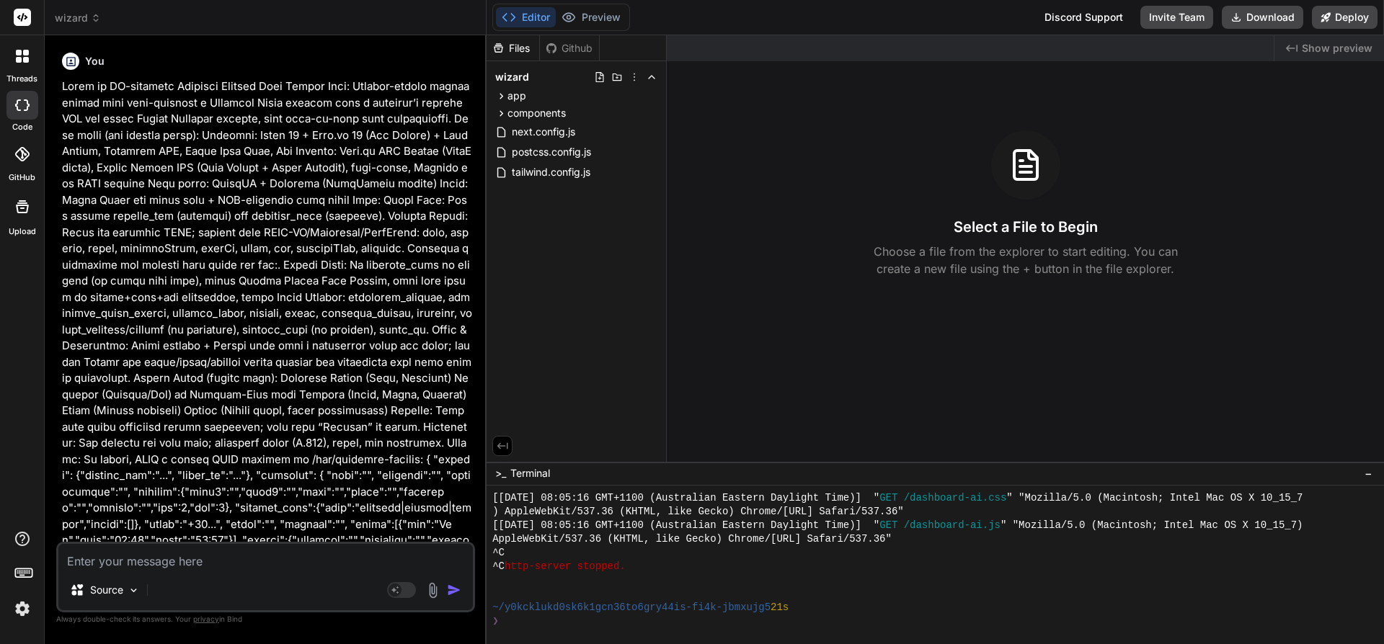
click at [22, 56] on icon at bounding box center [22, 56] width 13 height 13
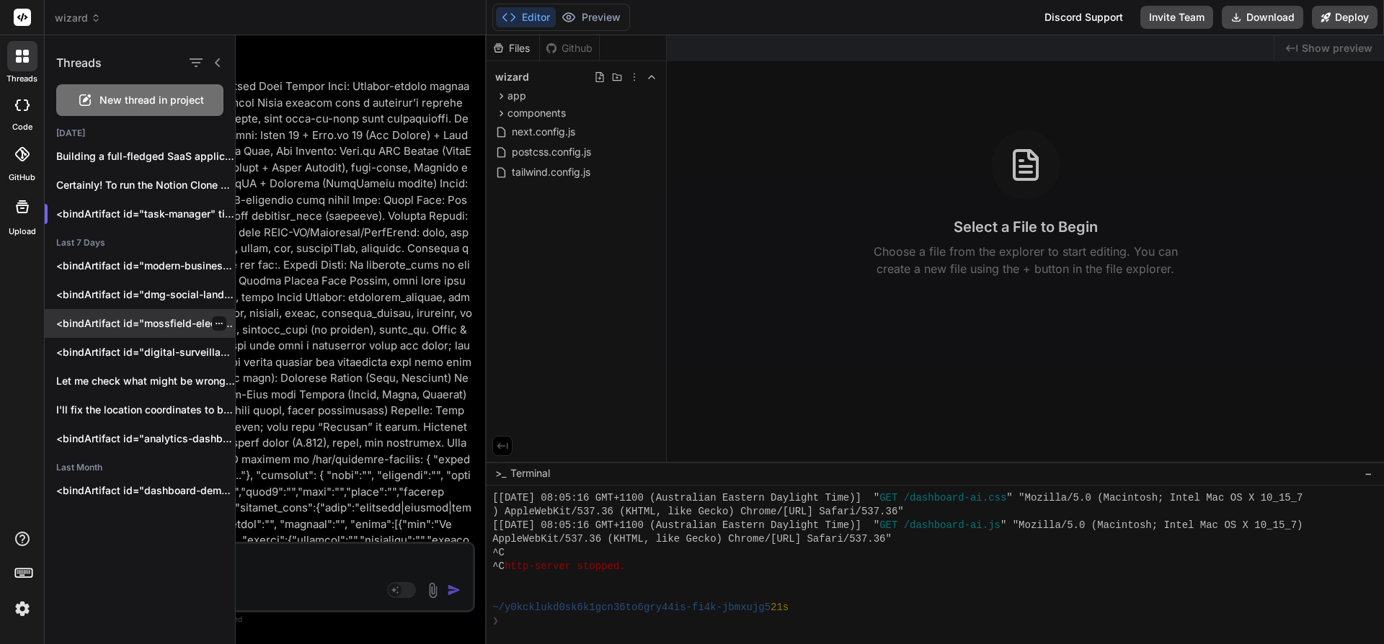
click at [141, 320] on p "<bindArtifact id="mossfield-electrical-landing" title="Mossfield Electrical Lan…" at bounding box center [145, 323] width 179 height 14
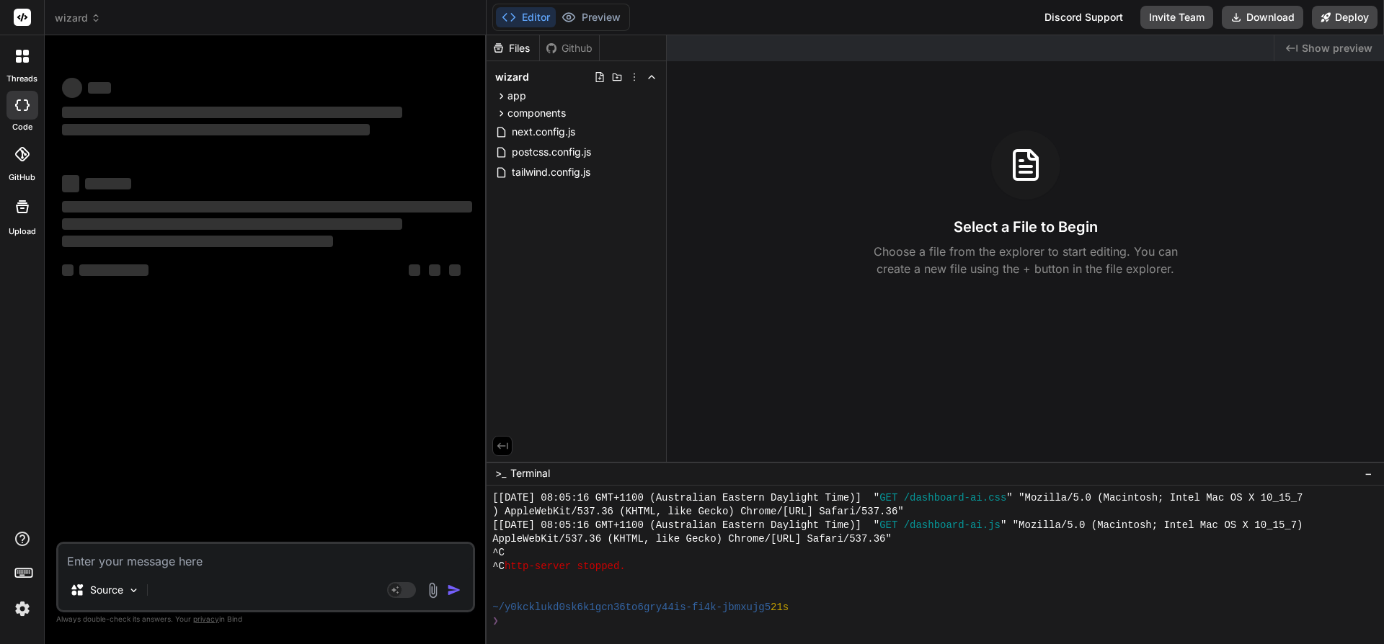
type textarea "x"
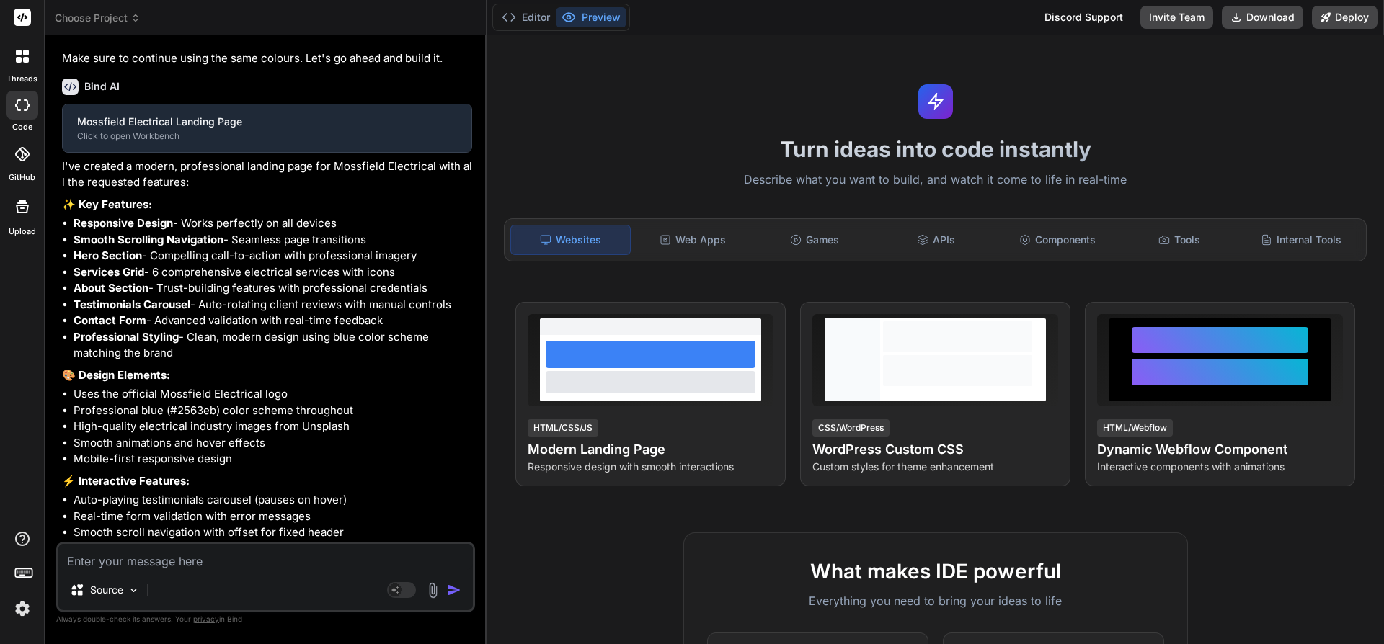
scroll to position [451, 0]
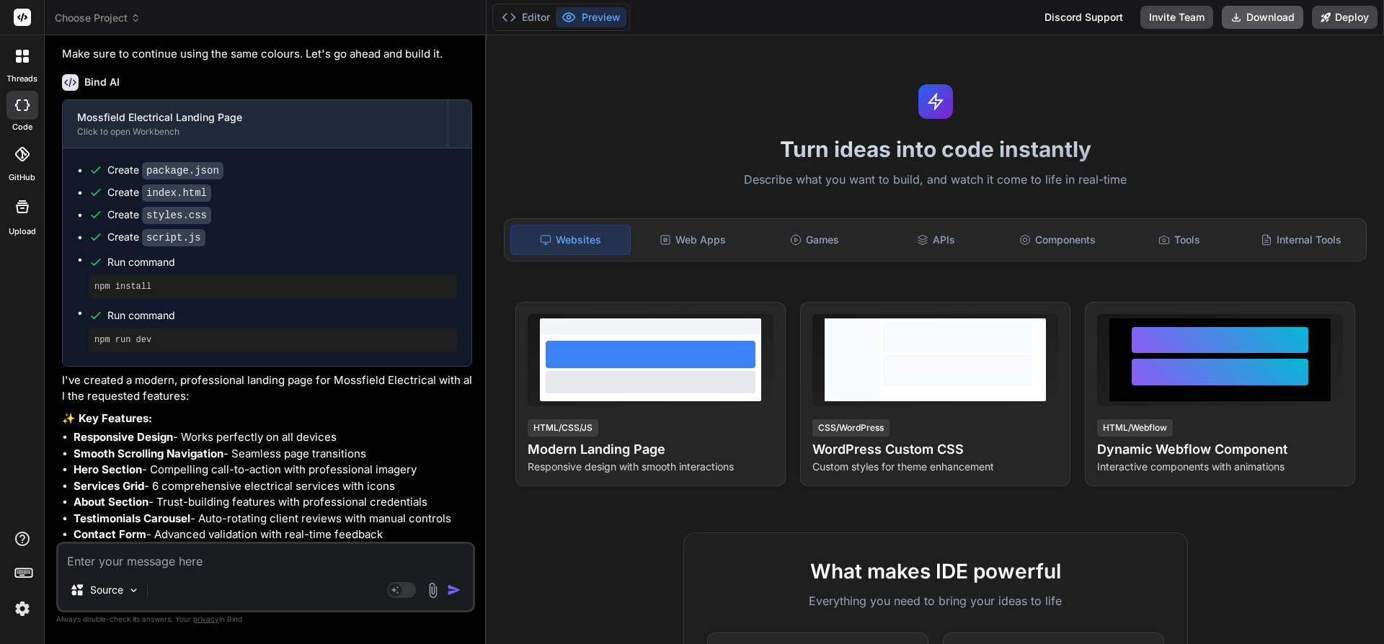
click at [1254, 17] on button "Download" at bounding box center [1262, 17] width 81 height 23
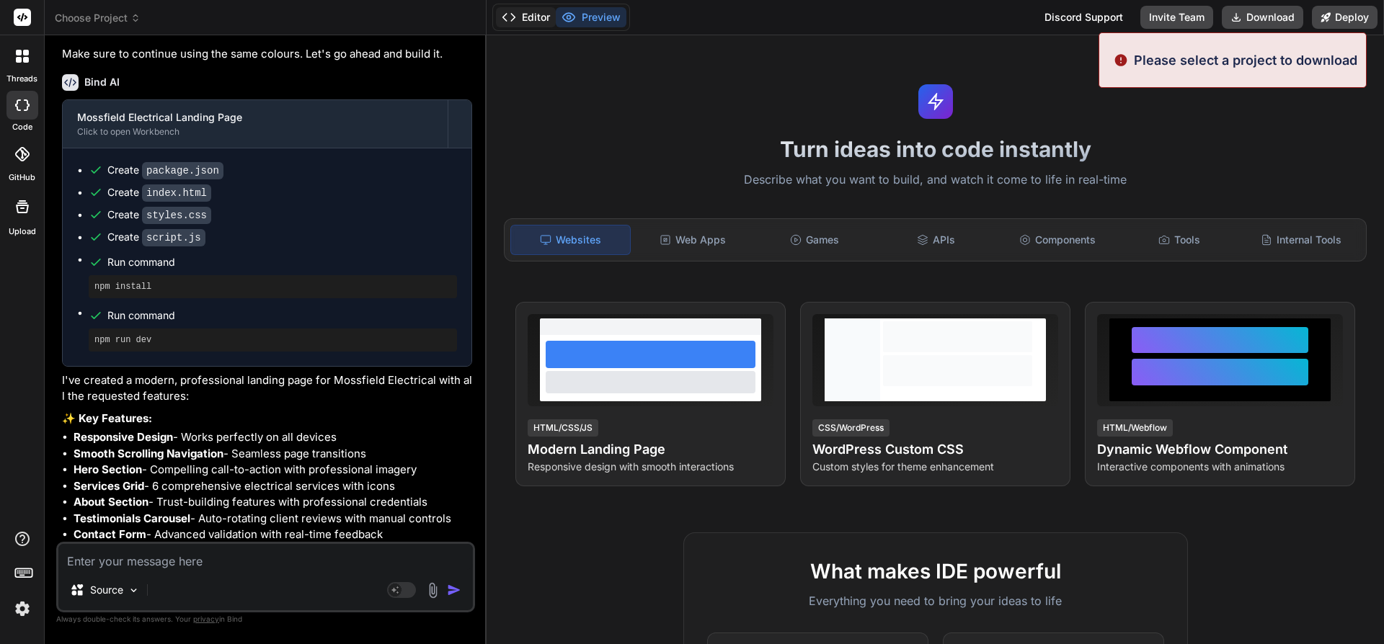
click at [516, 18] on button "Editor" at bounding box center [526, 17] width 60 height 20
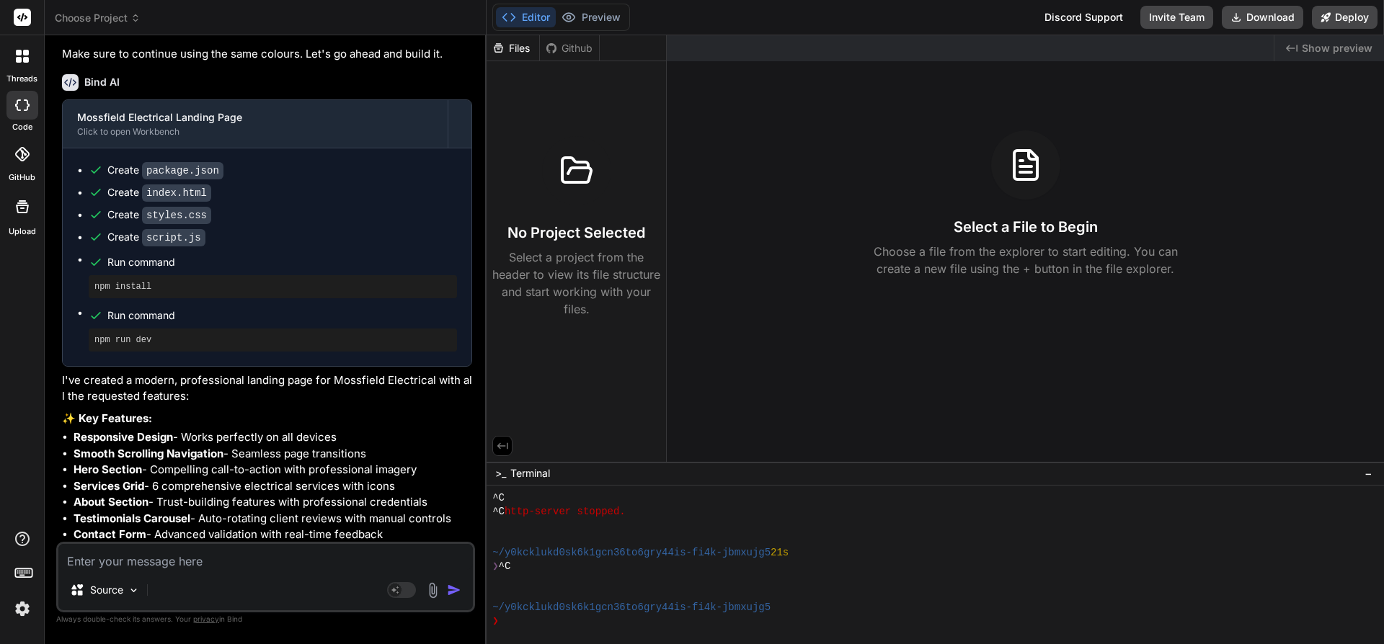
click at [517, 45] on div "Files" at bounding box center [513, 48] width 53 height 14
click at [264, 245] on div "Create script.js" at bounding box center [273, 237] width 368 height 15
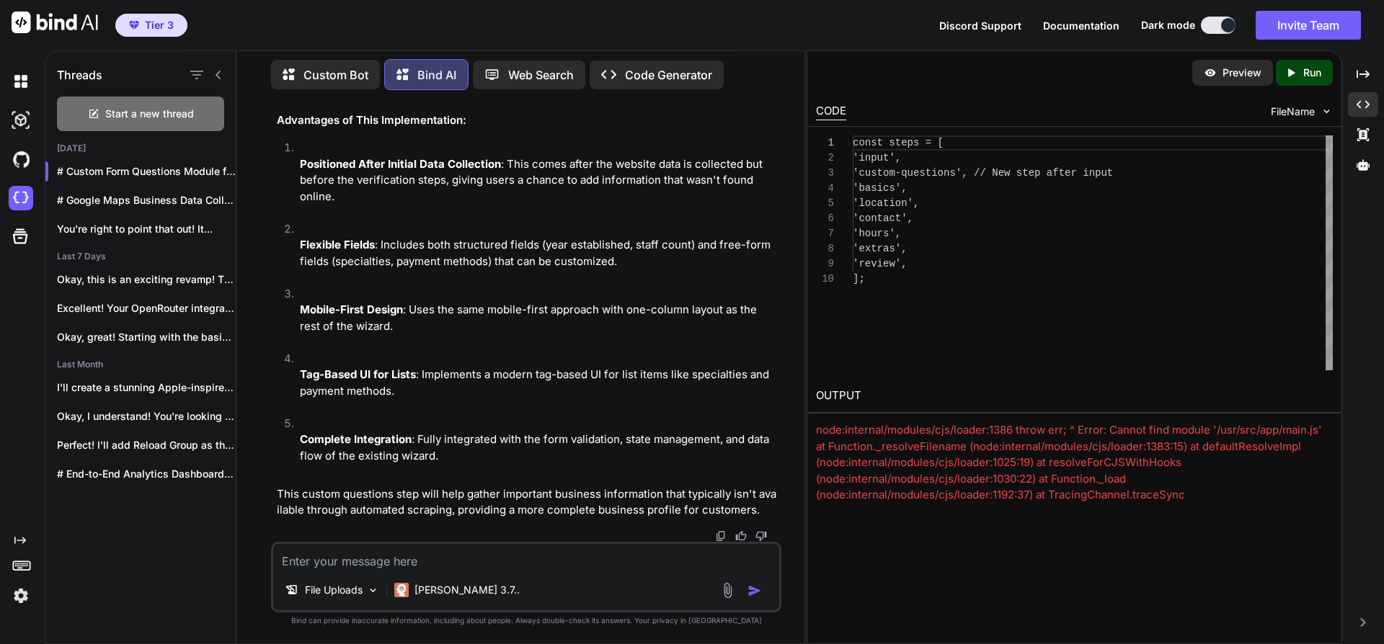
scroll to position [42697, 0]
